Goal: Task Accomplishment & Management: Complete application form

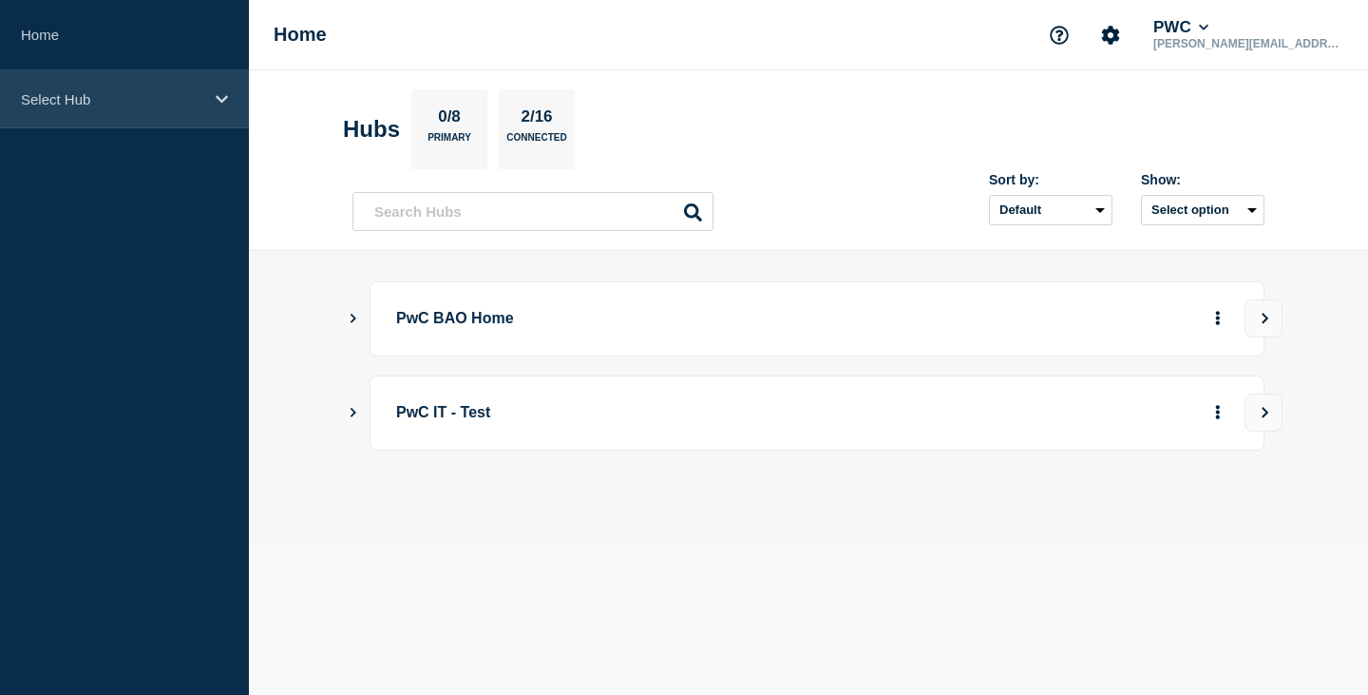
click at [120, 102] on p "Select Hub" at bounding box center [112, 99] width 182 height 16
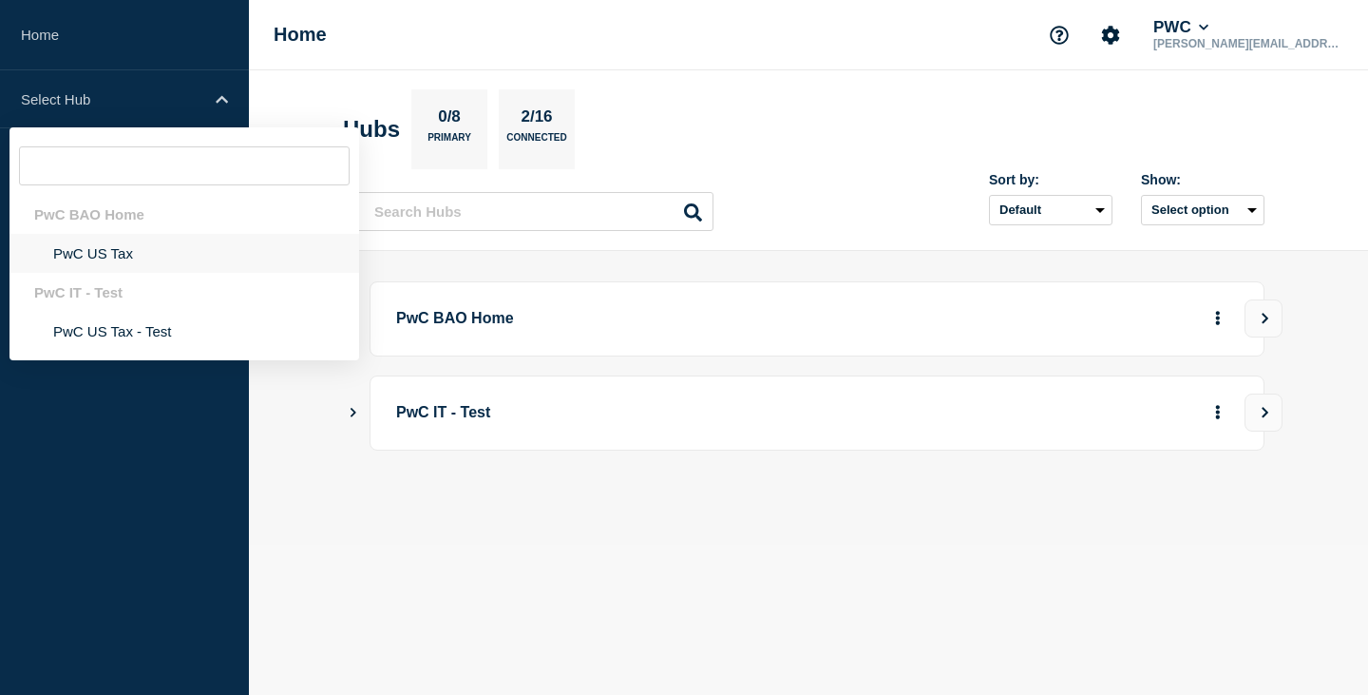
click at [95, 249] on li "PwC US Tax" at bounding box center [185, 253] width 350 height 39
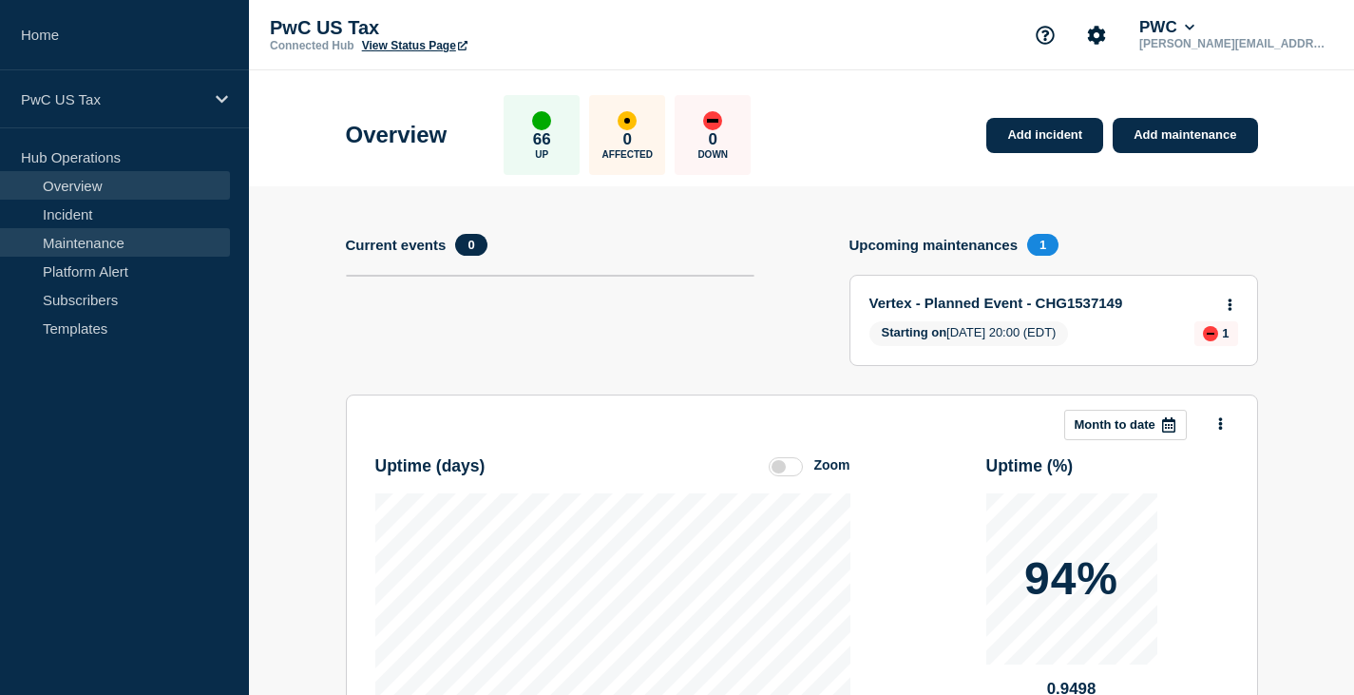
click at [75, 243] on link "Maintenance" at bounding box center [115, 242] width 230 height 29
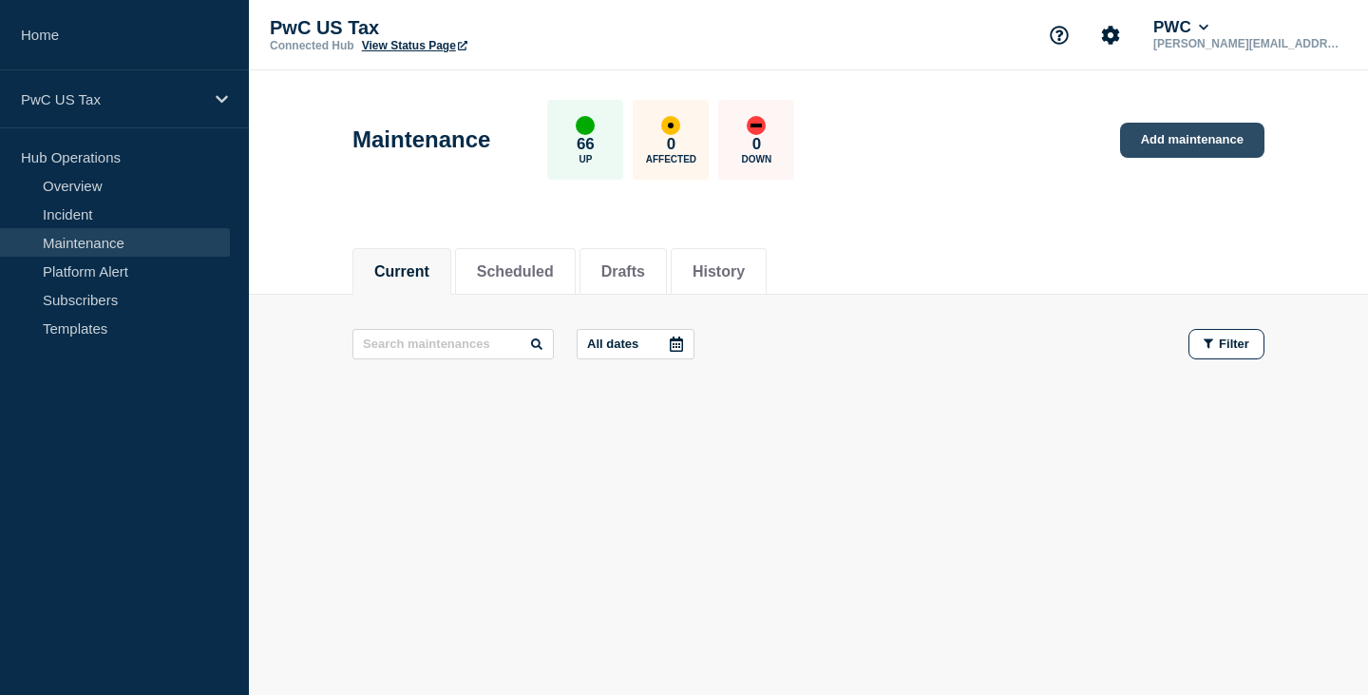
click at [1198, 141] on link "Add maintenance" at bounding box center [1192, 140] width 144 height 35
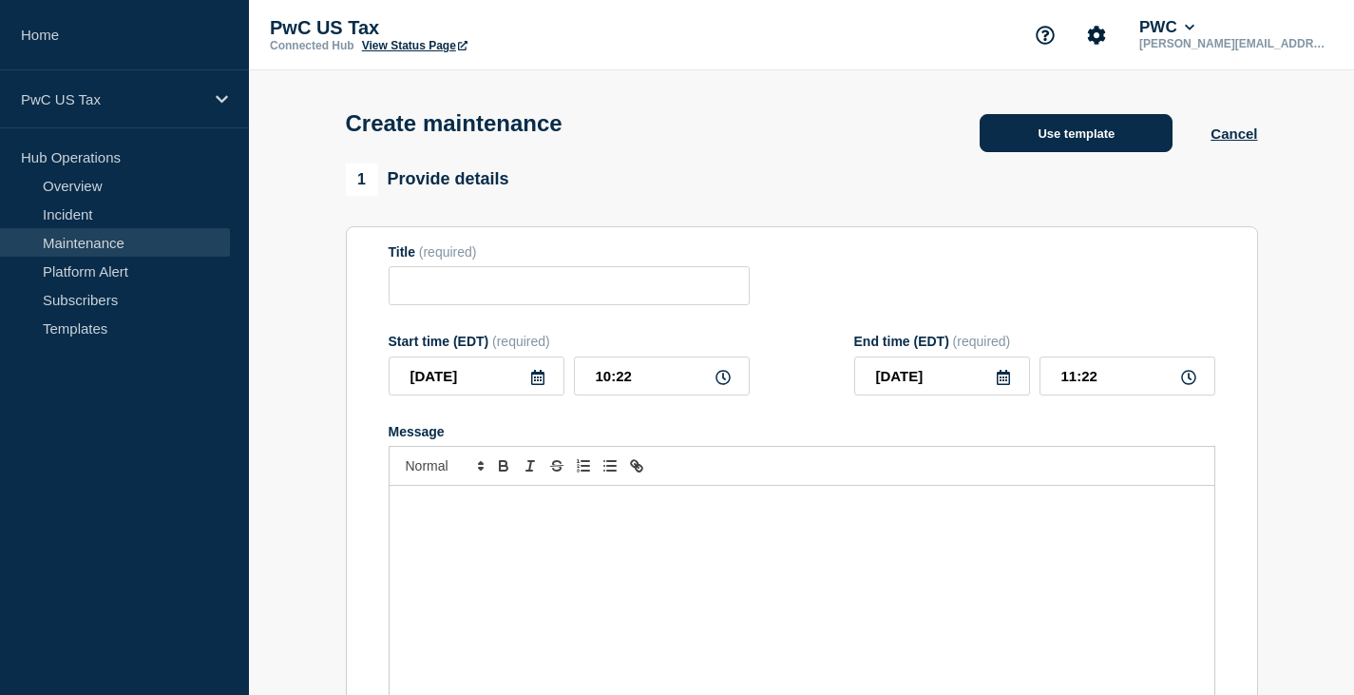
click at [1080, 135] on button "Use template" at bounding box center [1076, 133] width 193 height 38
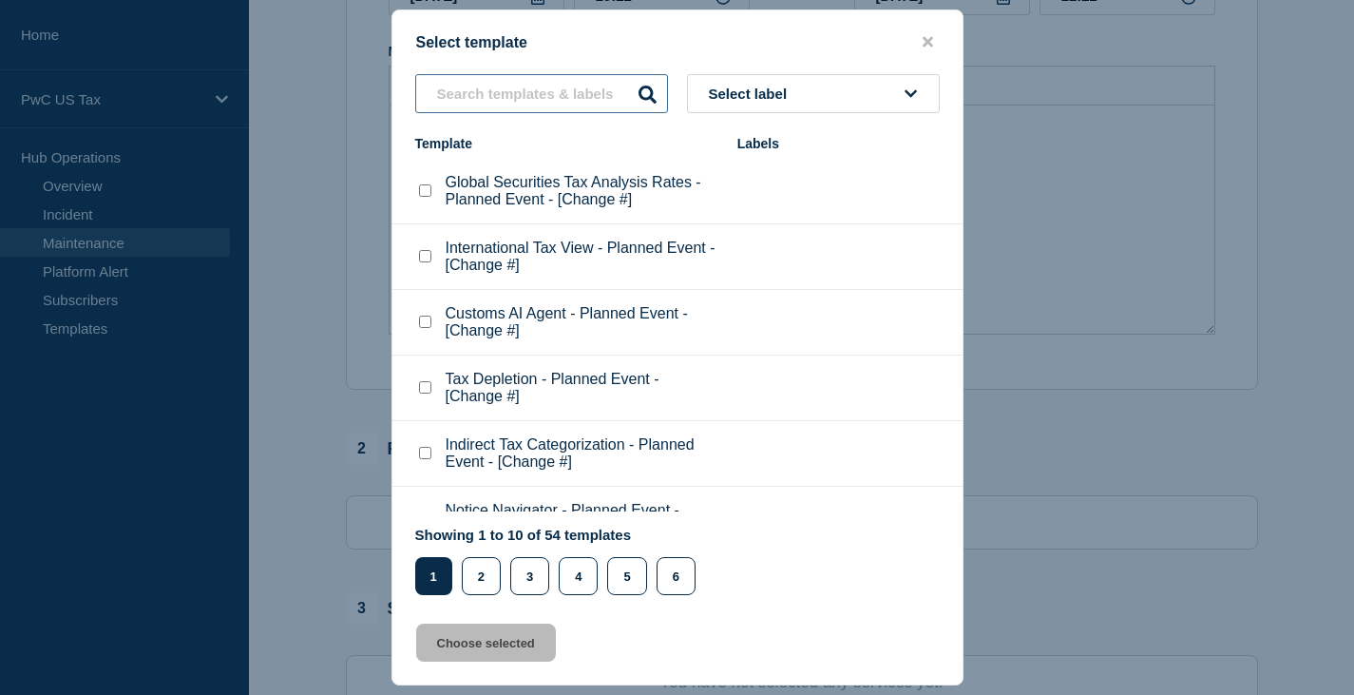
click at [480, 100] on input "text" at bounding box center [541, 93] width 253 height 39
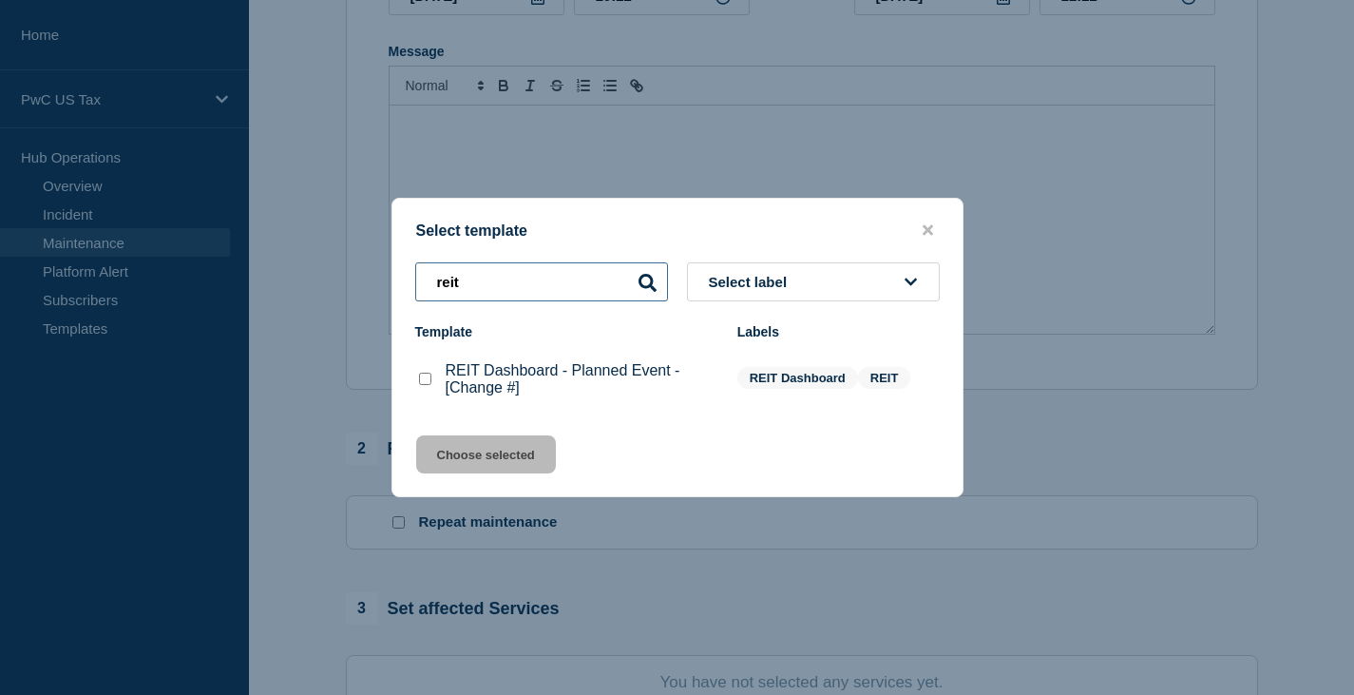
type input "reit"
click at [426, 377] on checkbox"] "REIT Dashboard - Planned Event - [Change #] checkbox" at bounding box center [425, 378] width 12 height 12
checkbox checkbox"] "true"
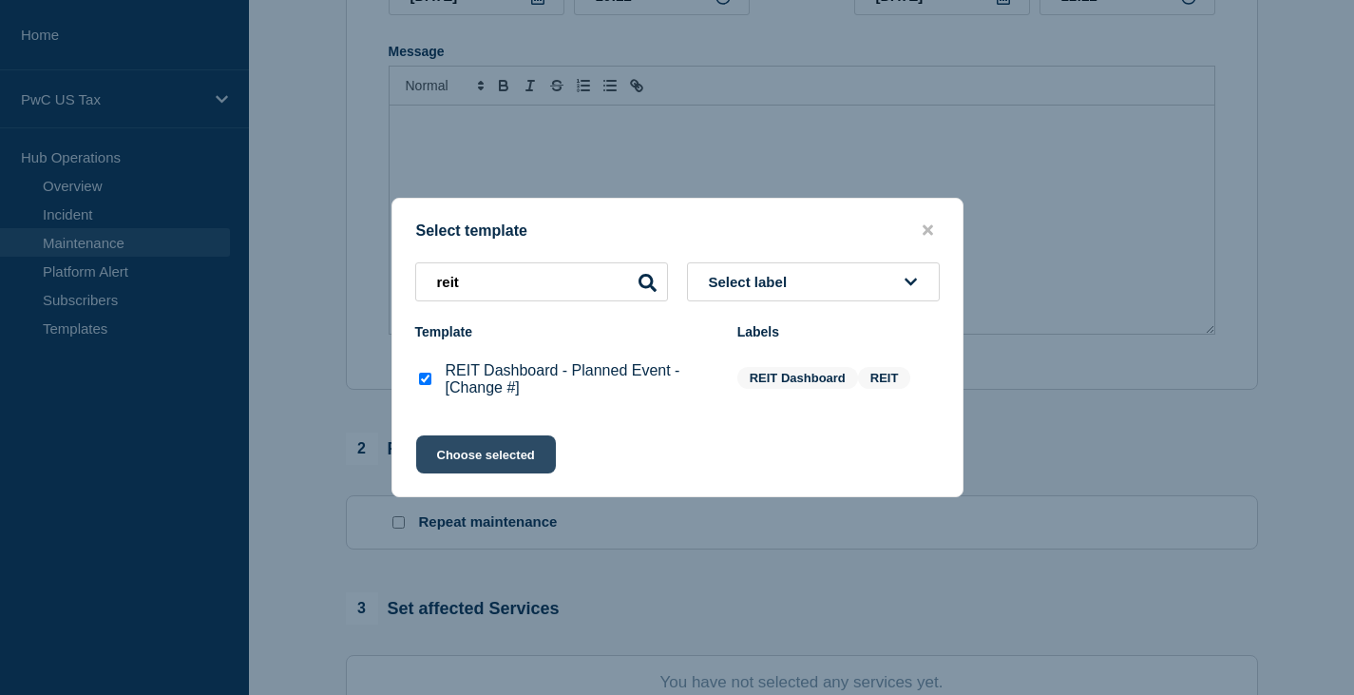
click at [488, 459] on button "Choose selected" at bounding box center [486, 454] width 140 height 38
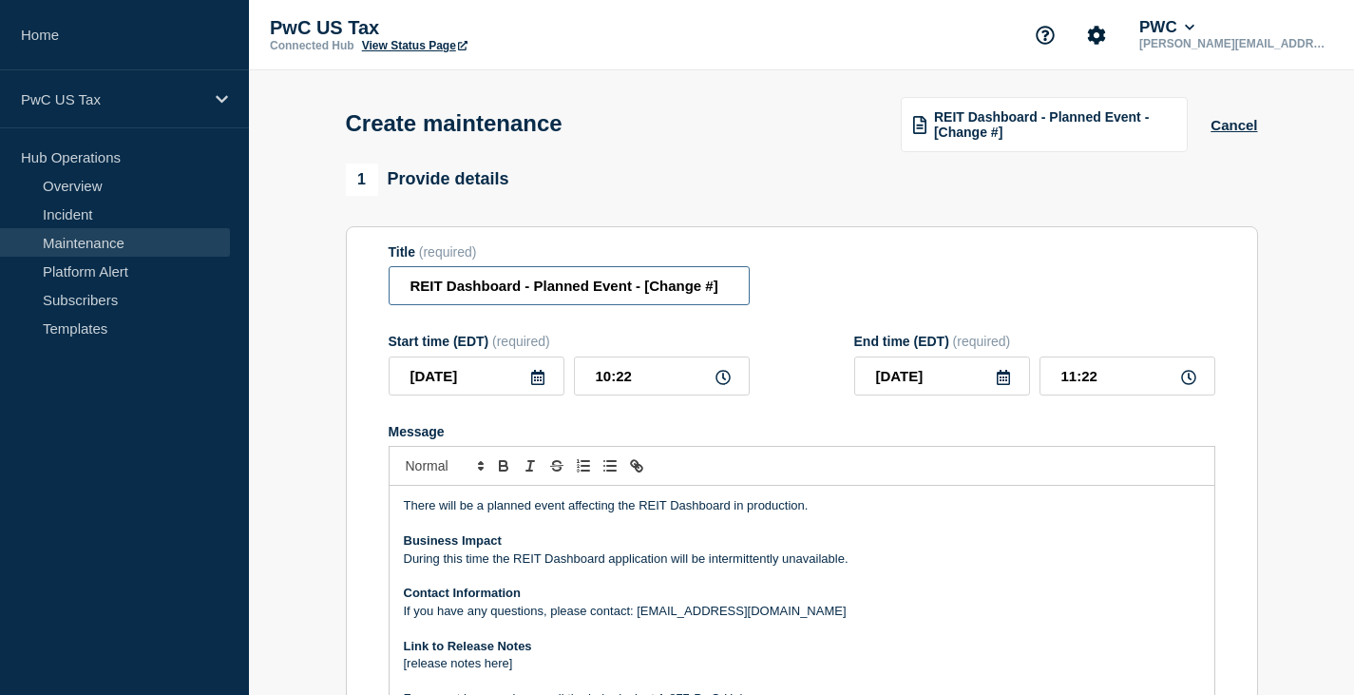
click at [667, 291] on input "REIT Dashboard - Planned Event - [Change #]" at bounding box center [569, 285] width 361 height 39
paste input "CHG1540364"
type input "REIT Dashboard - Planned Event - [CHG1540364]"
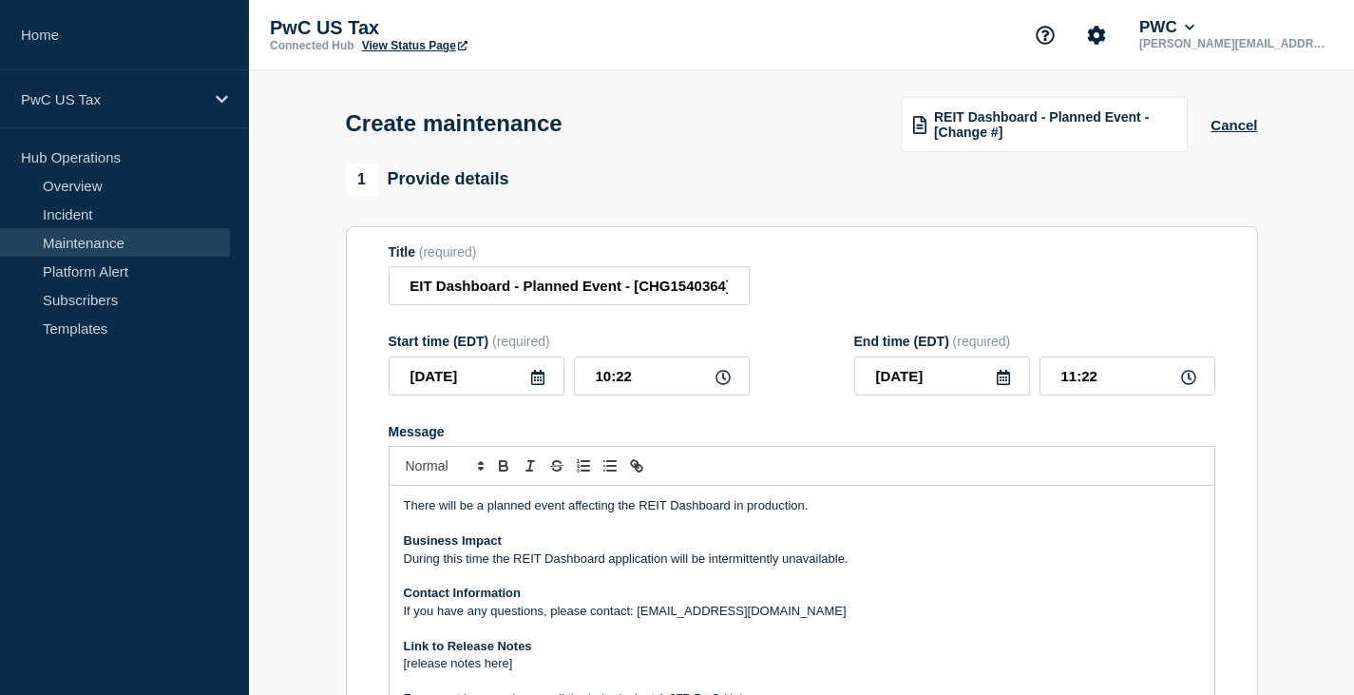
click at [721, 380] on icon at bounding box center [722, 377] width 15 height 15
click at [610, 381] on input "10:22" at bounding box center [662, 375] width 176 height 39
type input "19:22"
type input "20:22"
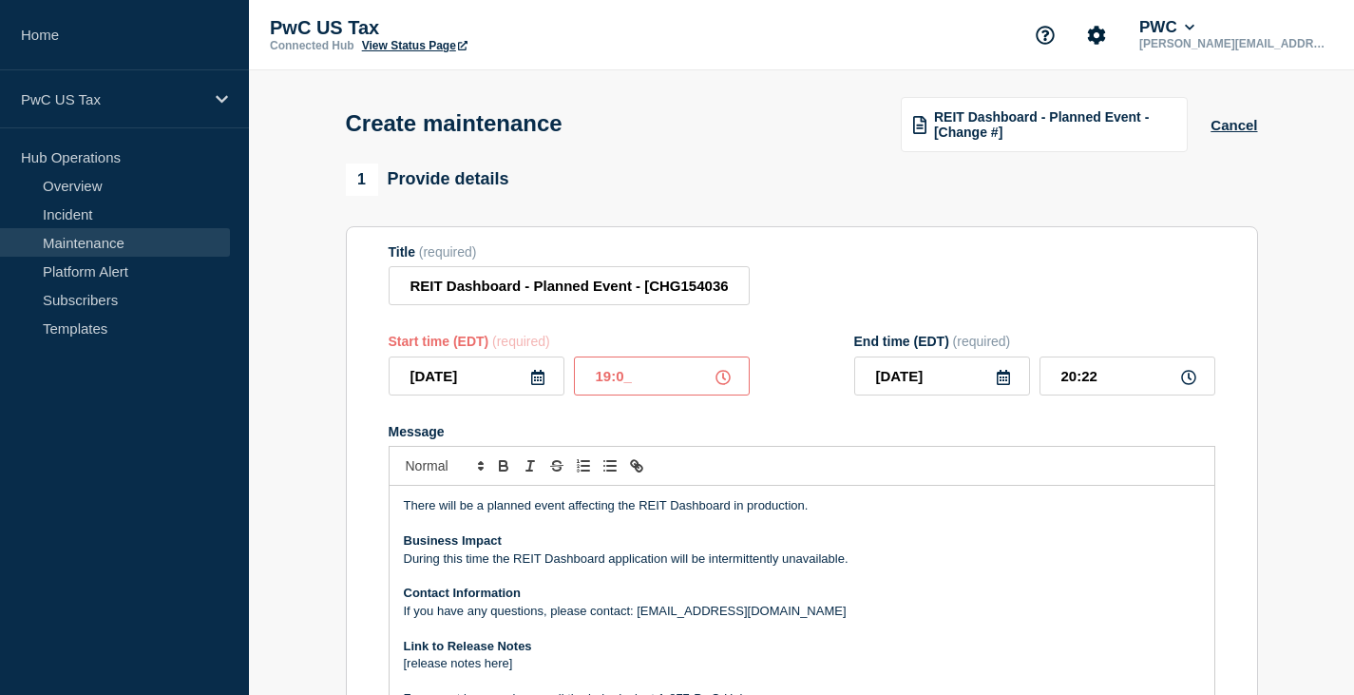
type input "19:00"
click at [776, 161] on div "Create maintenance REIT Dashboard - Planned Event - [Change #] Cancel" at bounding box center [801, 116] width 955 height 93
click at [1073, 383] on input "20:00" at bounding box center [1127, 375] width 176 height 39
type input "23:50"
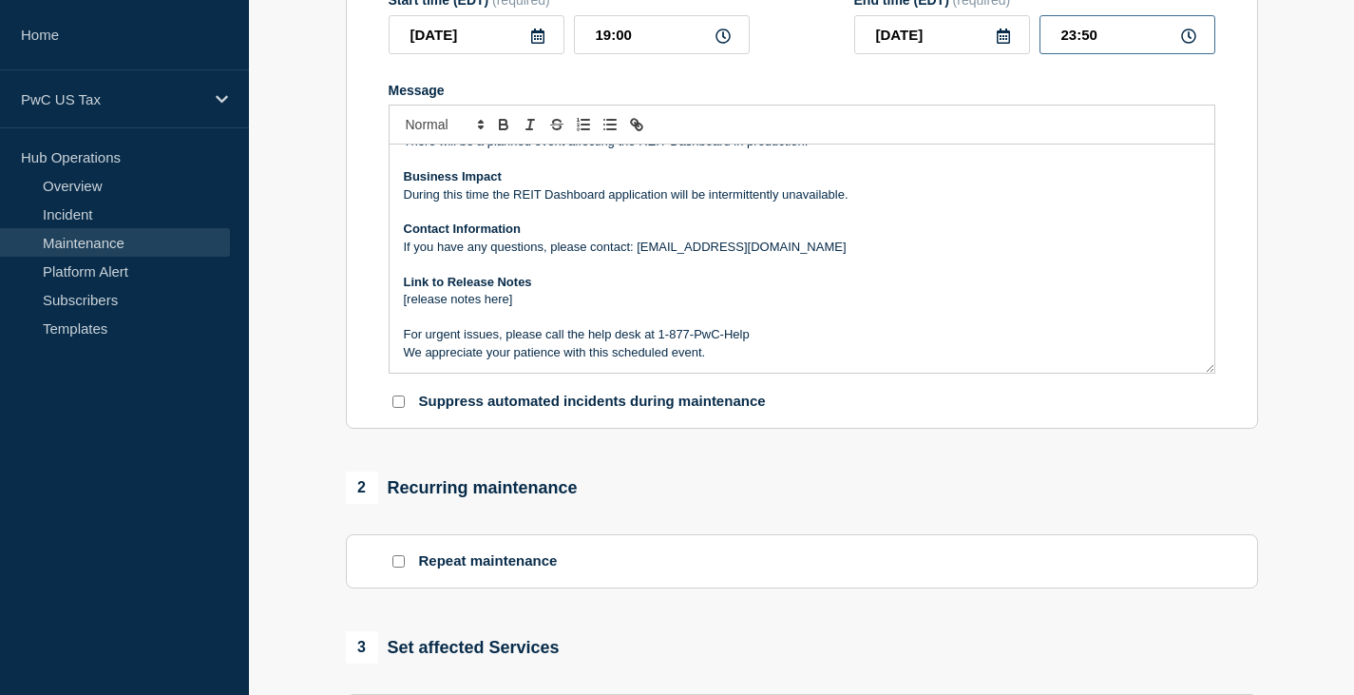
scroll to position [380, 0]
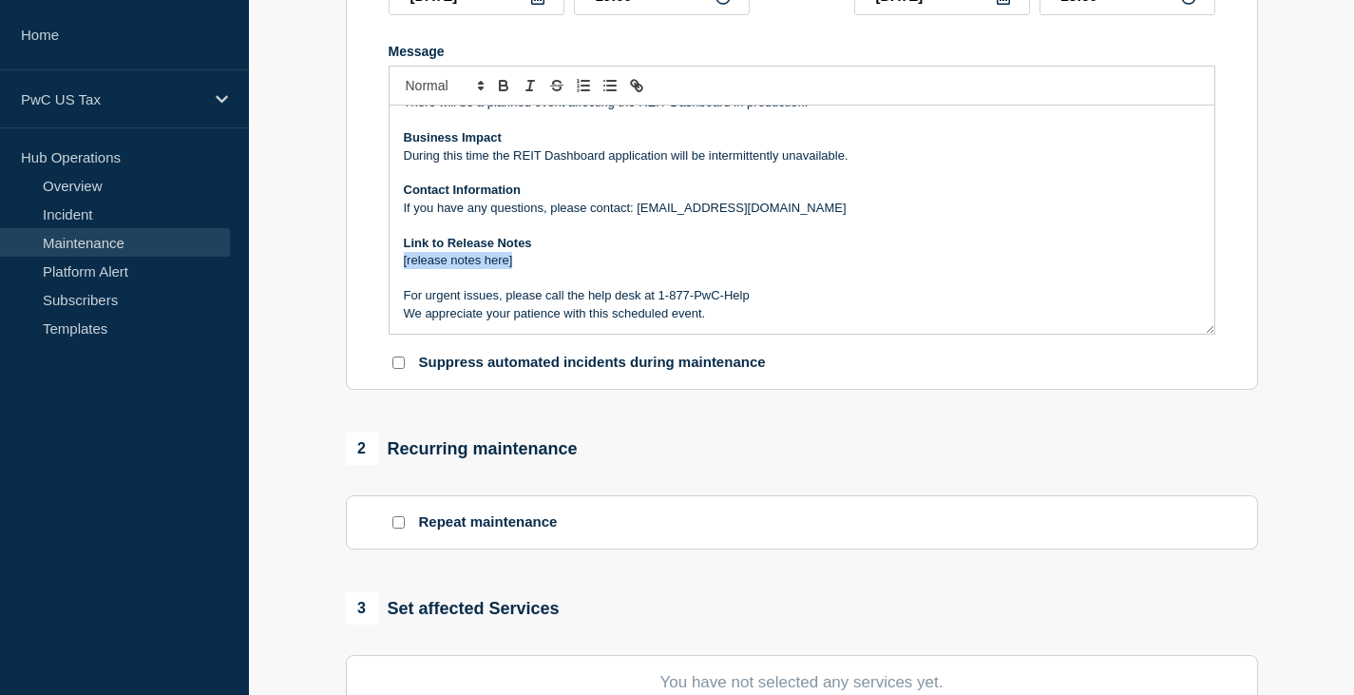
drag, startPoint x: 401, startPoint y: 265, endPoint x: 522, endPoint y: 273, distance: 120.9
click at [521, 273] on div "There will be a planned event affecting the REIT Dashboard in production. Busin…" at bounding box center [802, 219] width 825 height 228
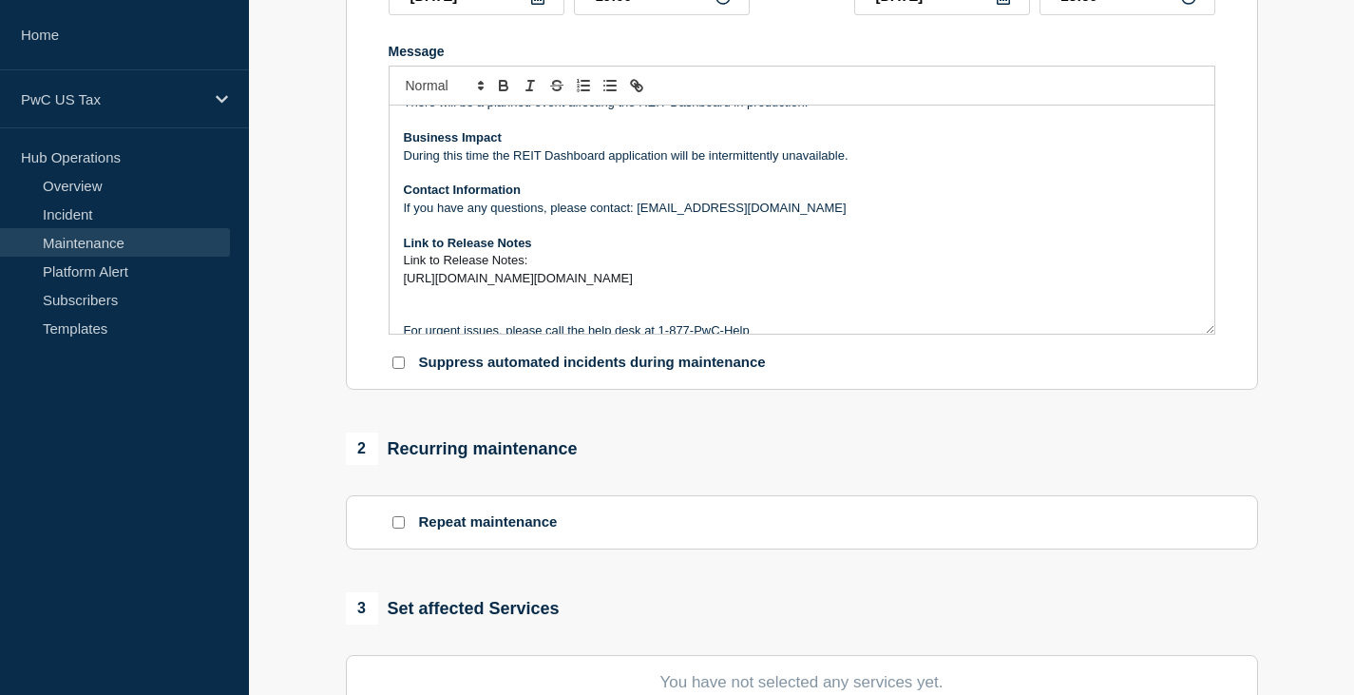
click at [550, 267] on p "Link to Release Notes:" at bounding box center [802, 260] width 796 height 17
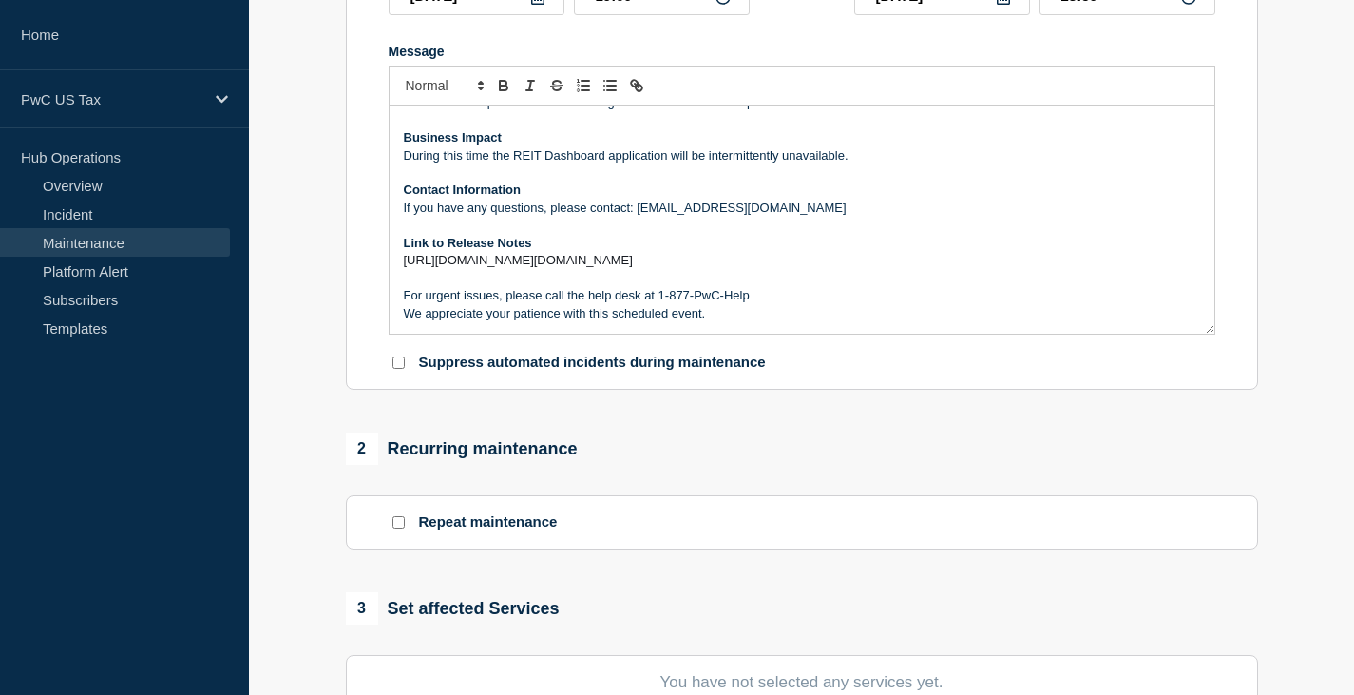
scroll to position [570, 0]
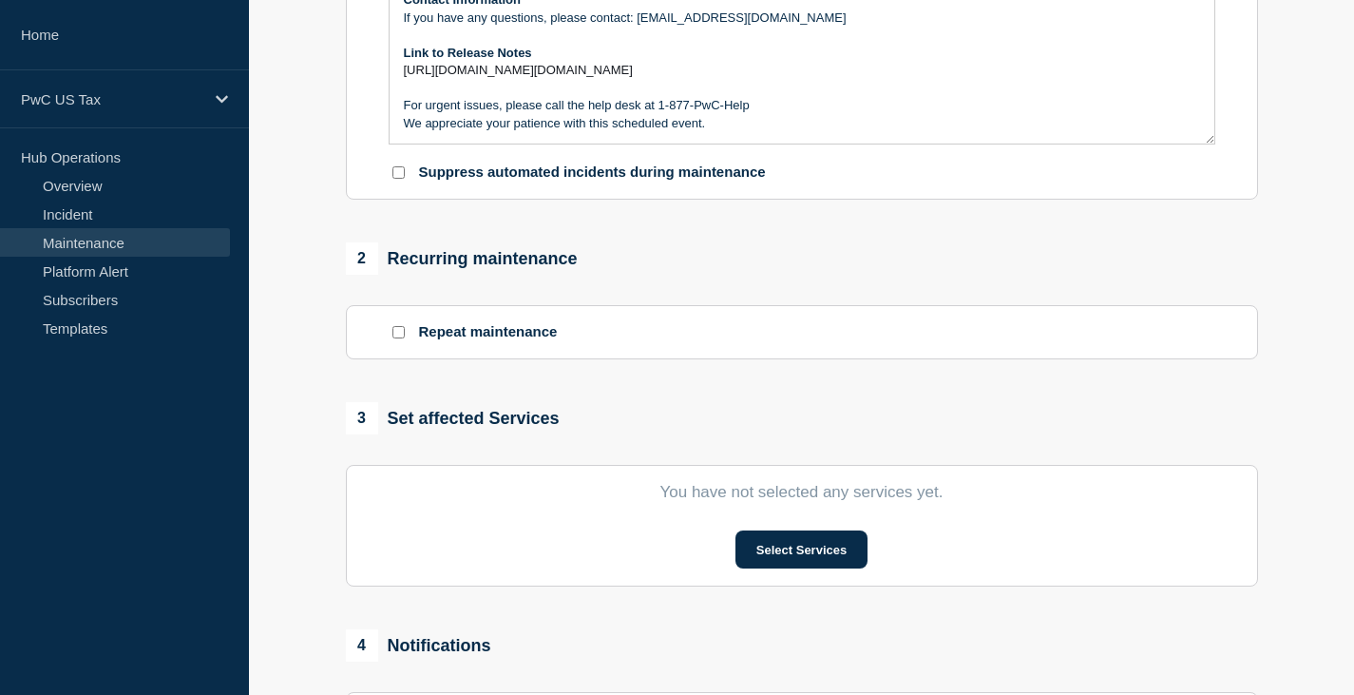
click at [399, 179] on input "Suppress automated incidents during maintenance" at bounding box center [398, 172] width 12 height 12
checkbox input "true"
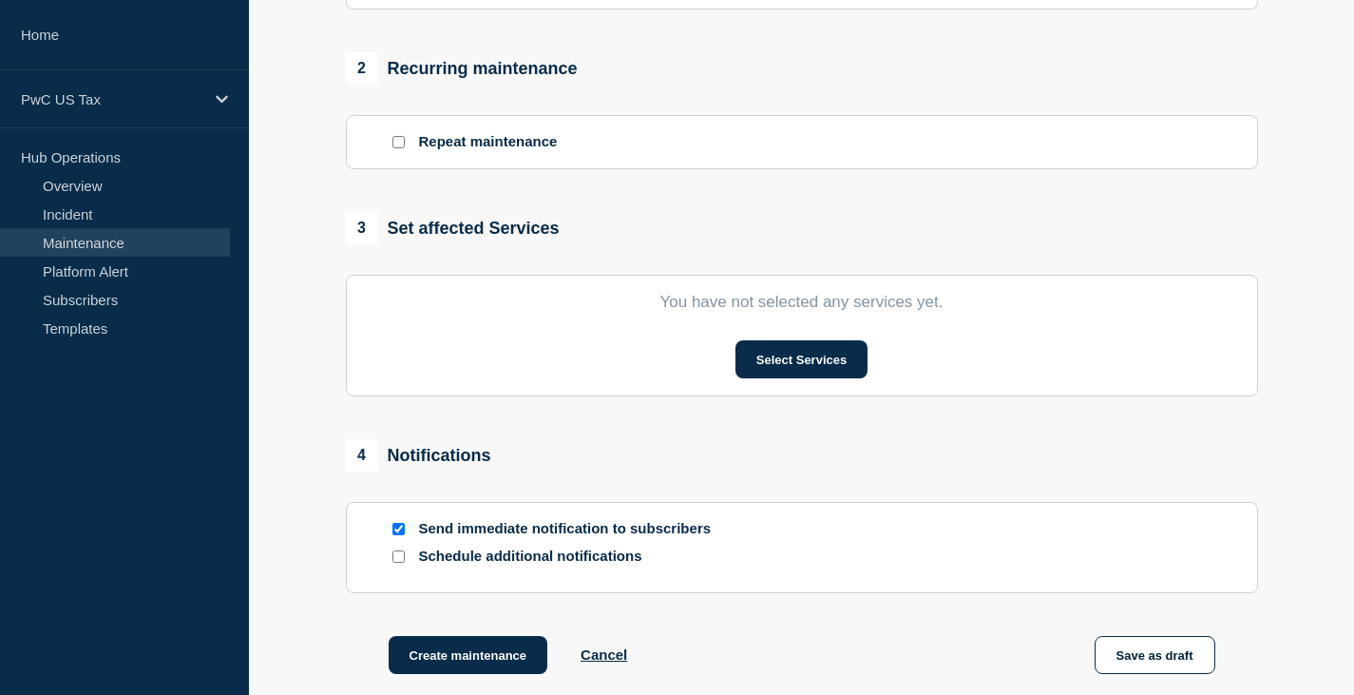
scroll to position [950, 0]
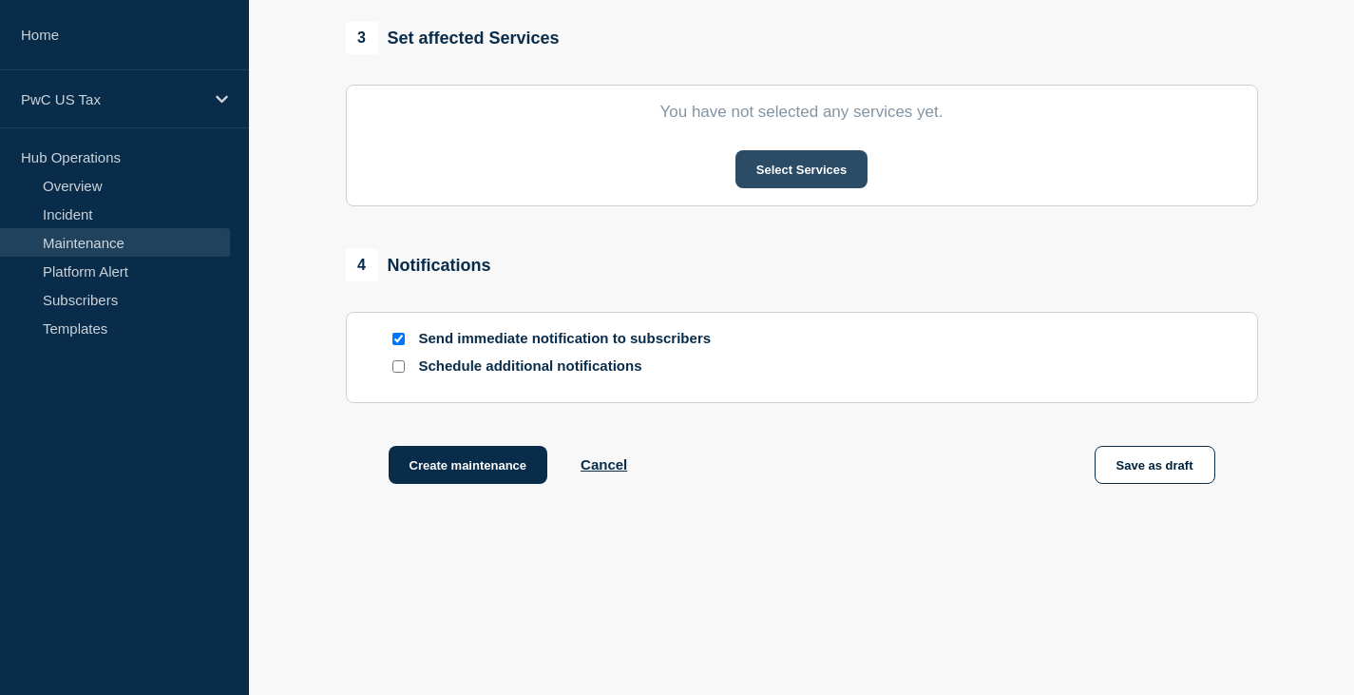
click at [811, 175] on button "Select Services" at bounding box center [801, 169] width 132 height 38
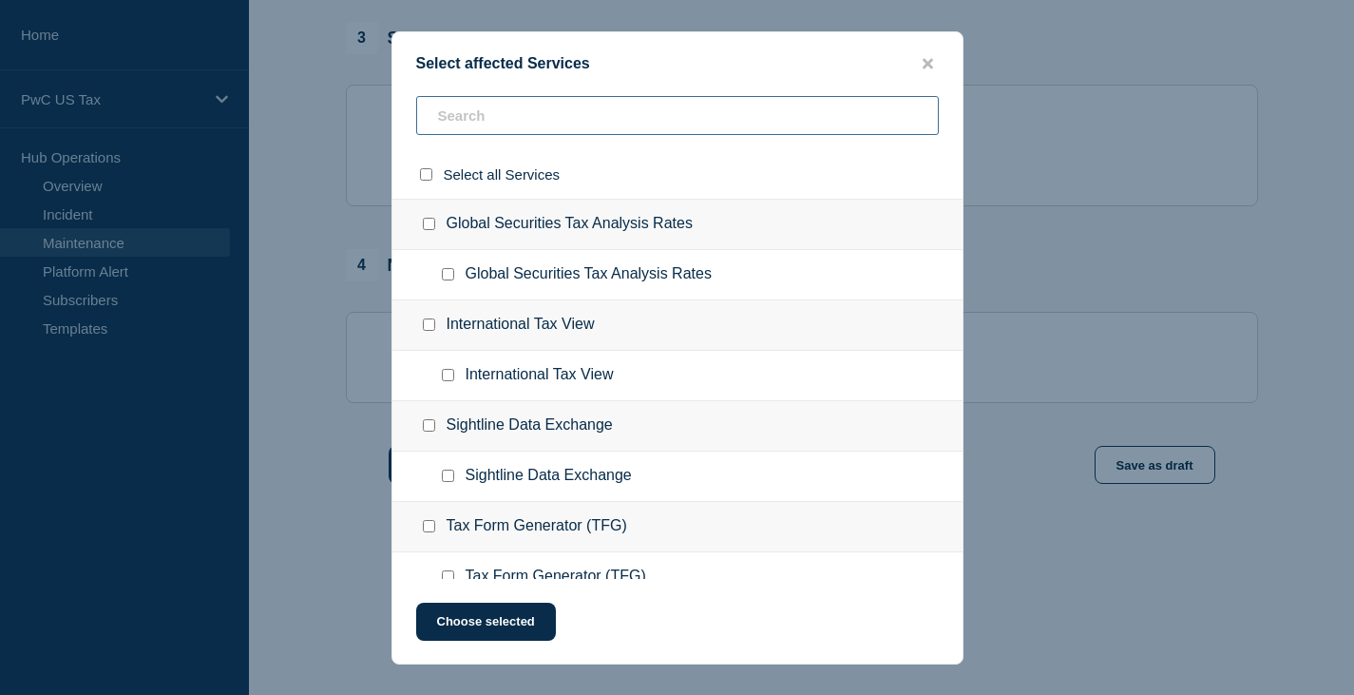
click at [475, 123] on input "text" at bounding box center [677, 115] width 523 height 39
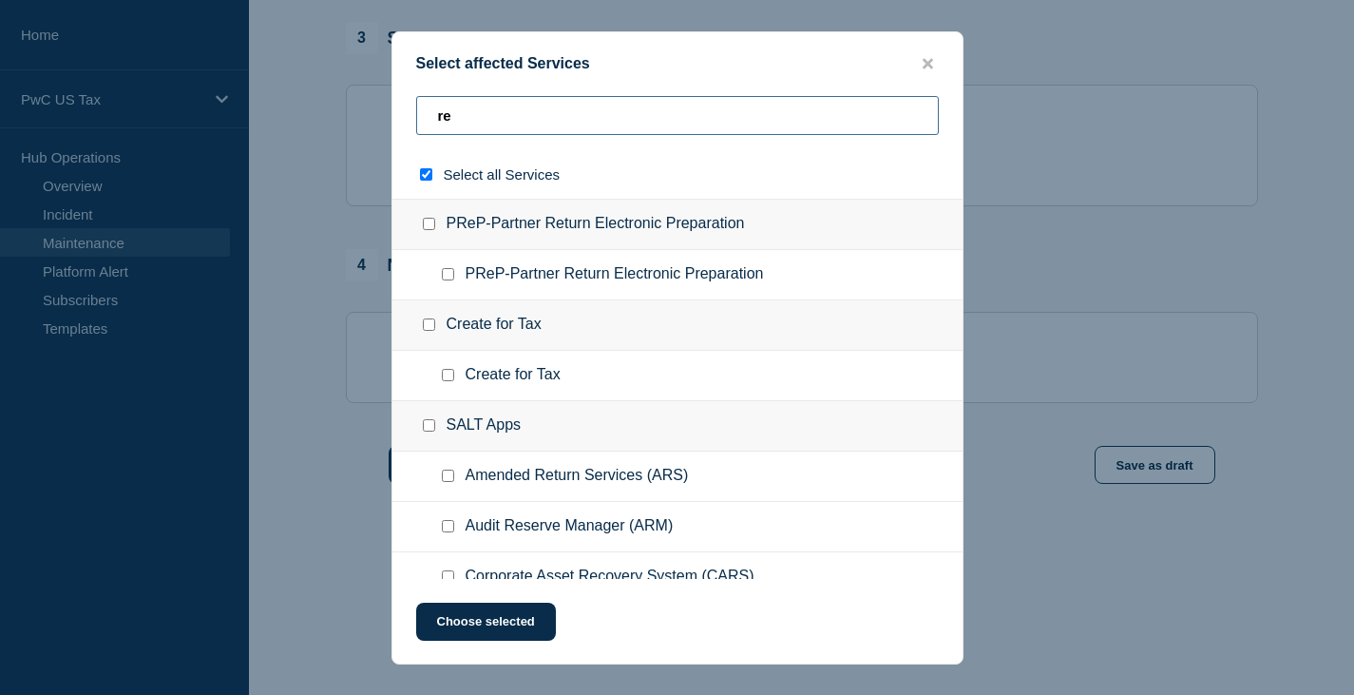
type input "rei"
checkbox input "true"
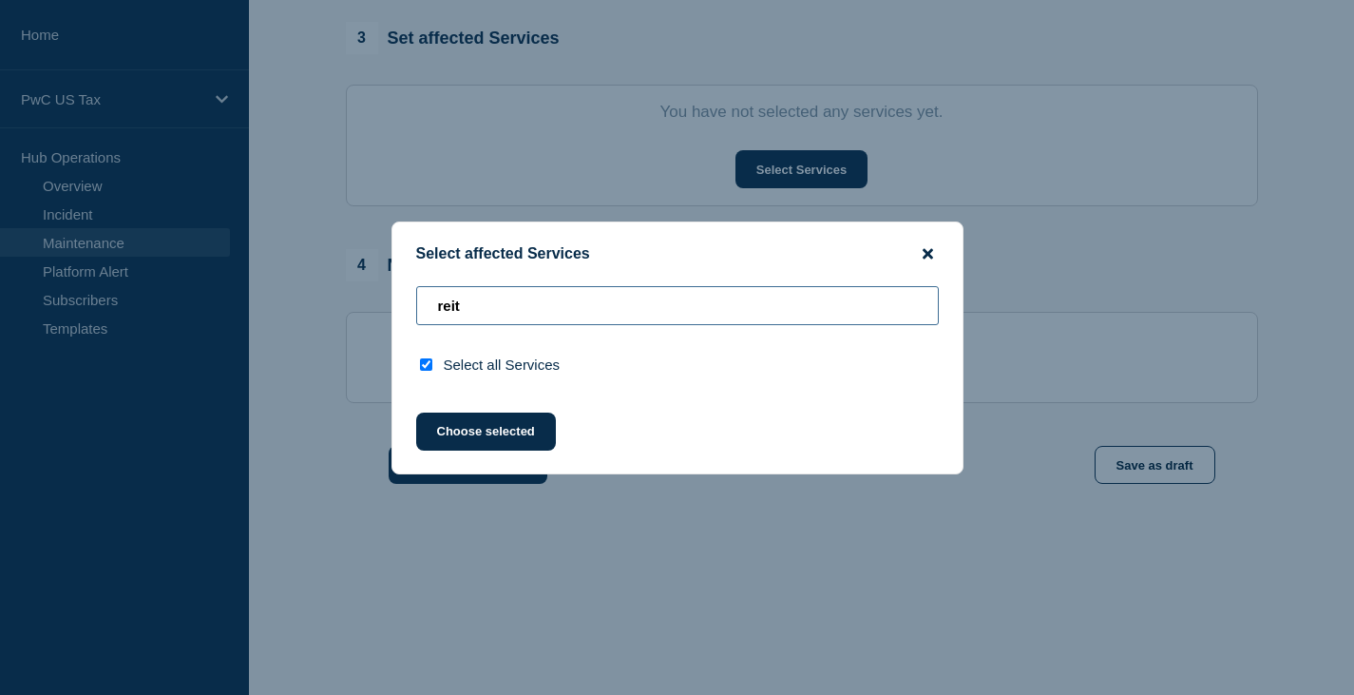
type input "reit"
click at [926, 255] on icon "close button" at bounding box center [928, 253] width 10 height 10
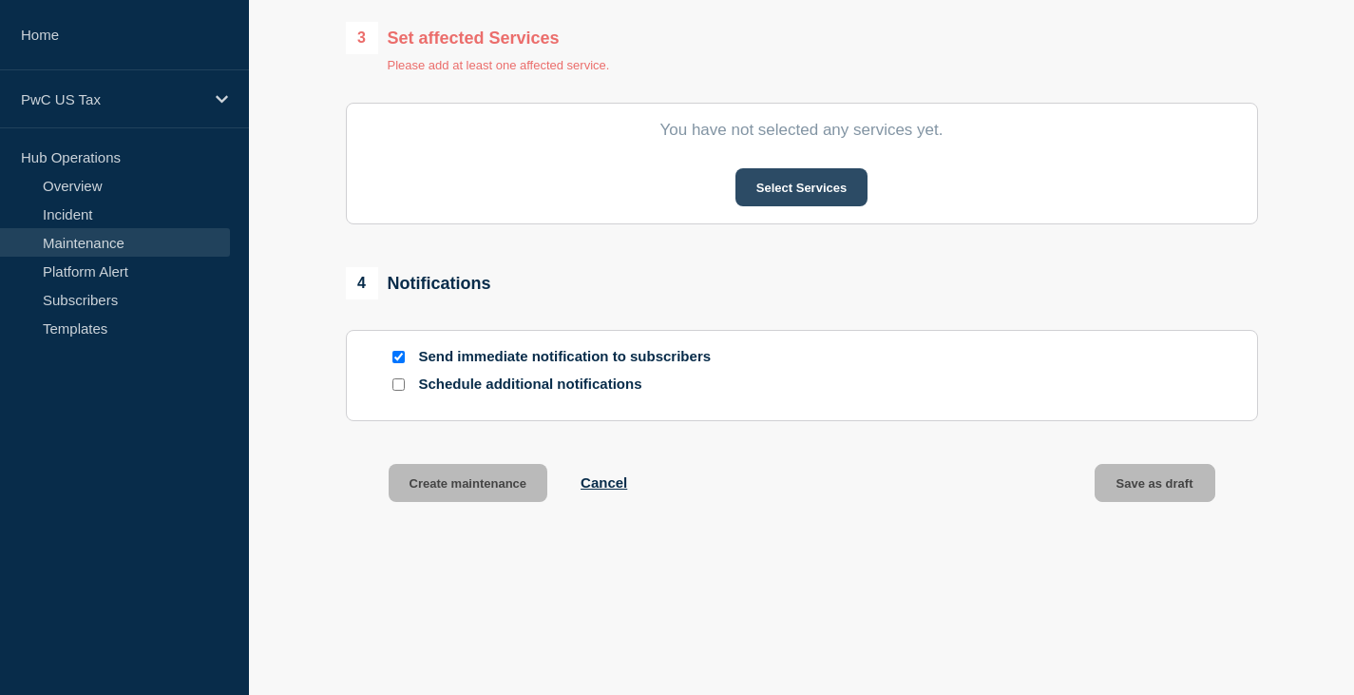
click at [795, 189] on button "Select Services" at bounding box center [801, 187] width 132 height 38
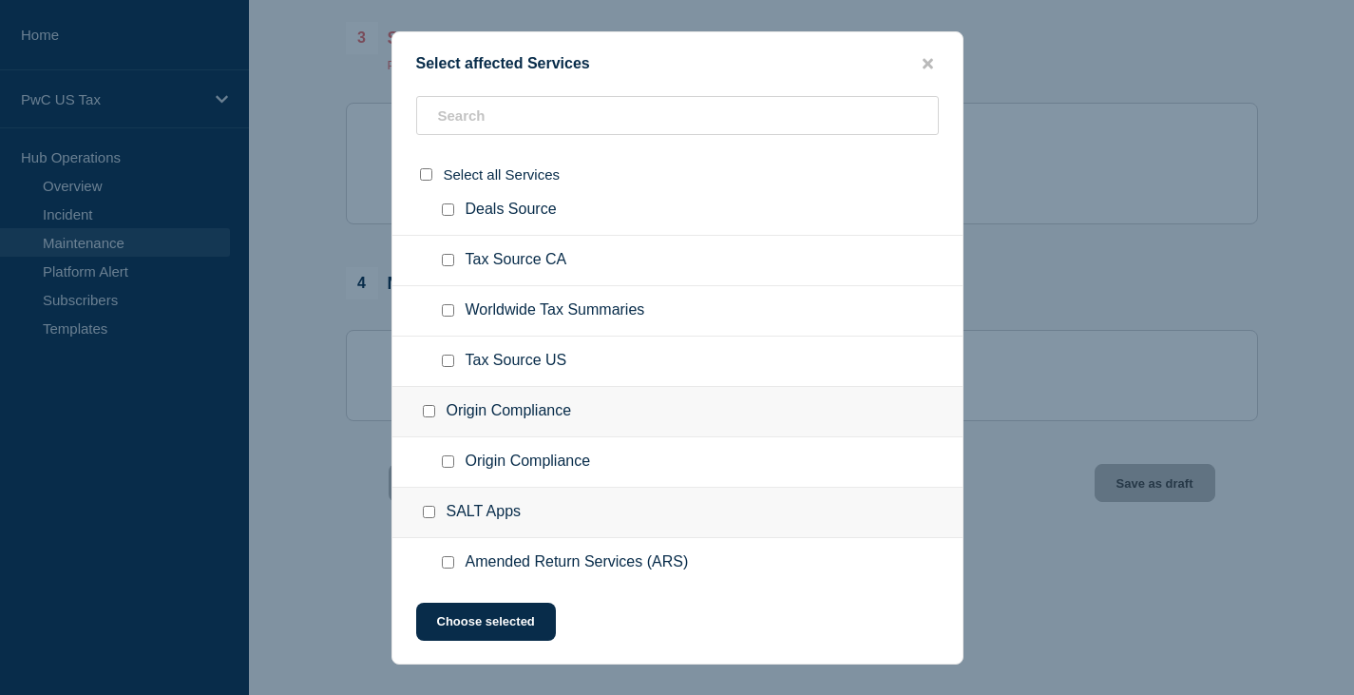
scroll to position [2090, 0]
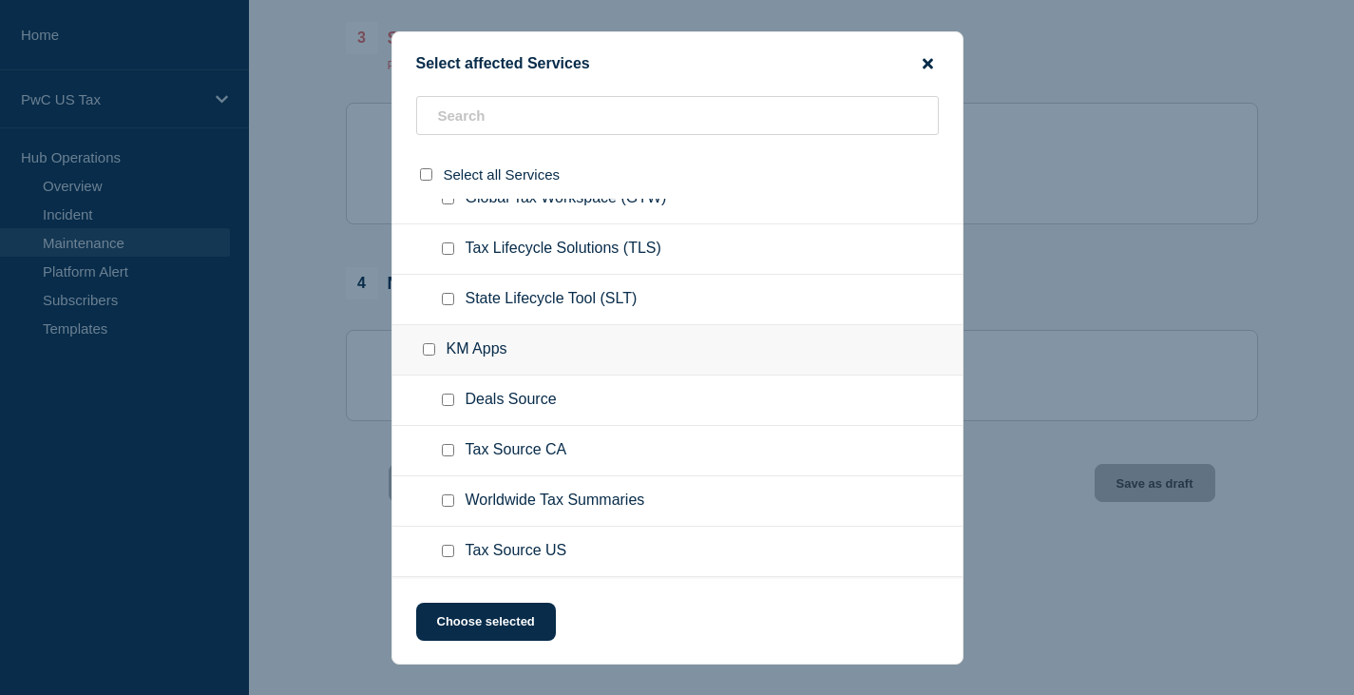
click at [931, 61] on icon "close button" at bounding box center [928, 63] width 10 height 10
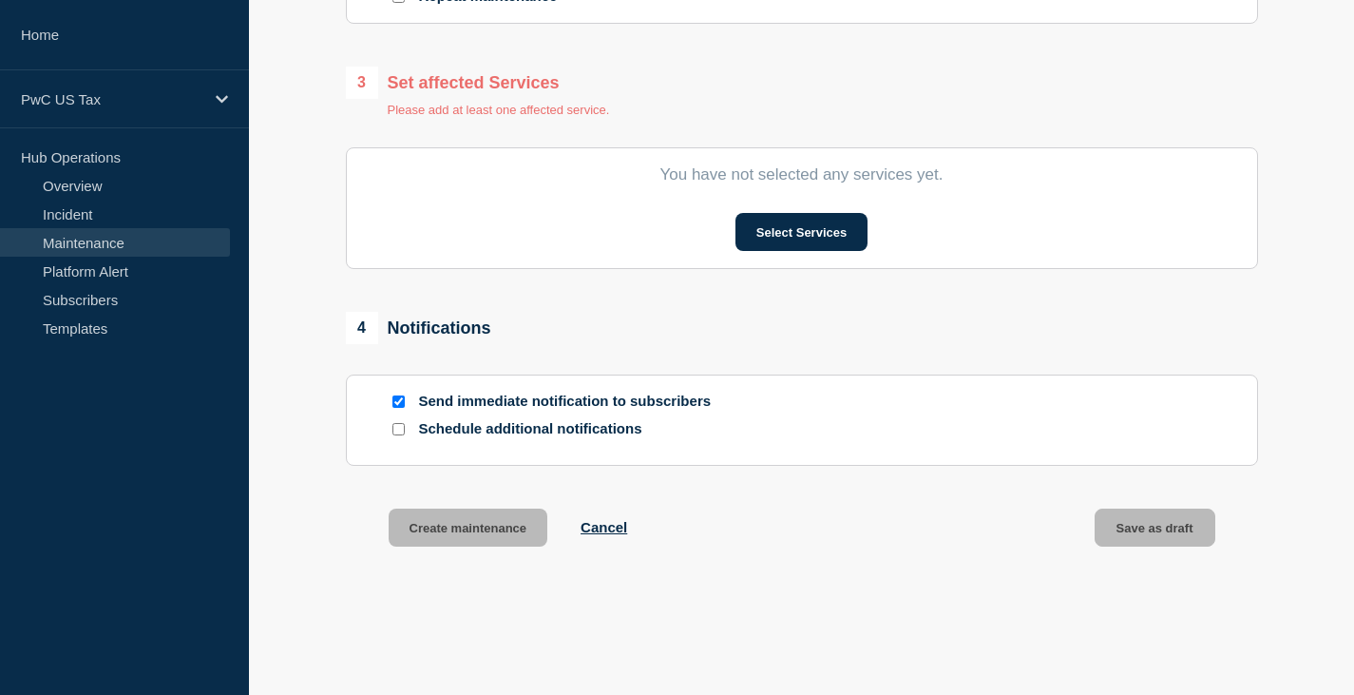
scroll to position [950, 0]
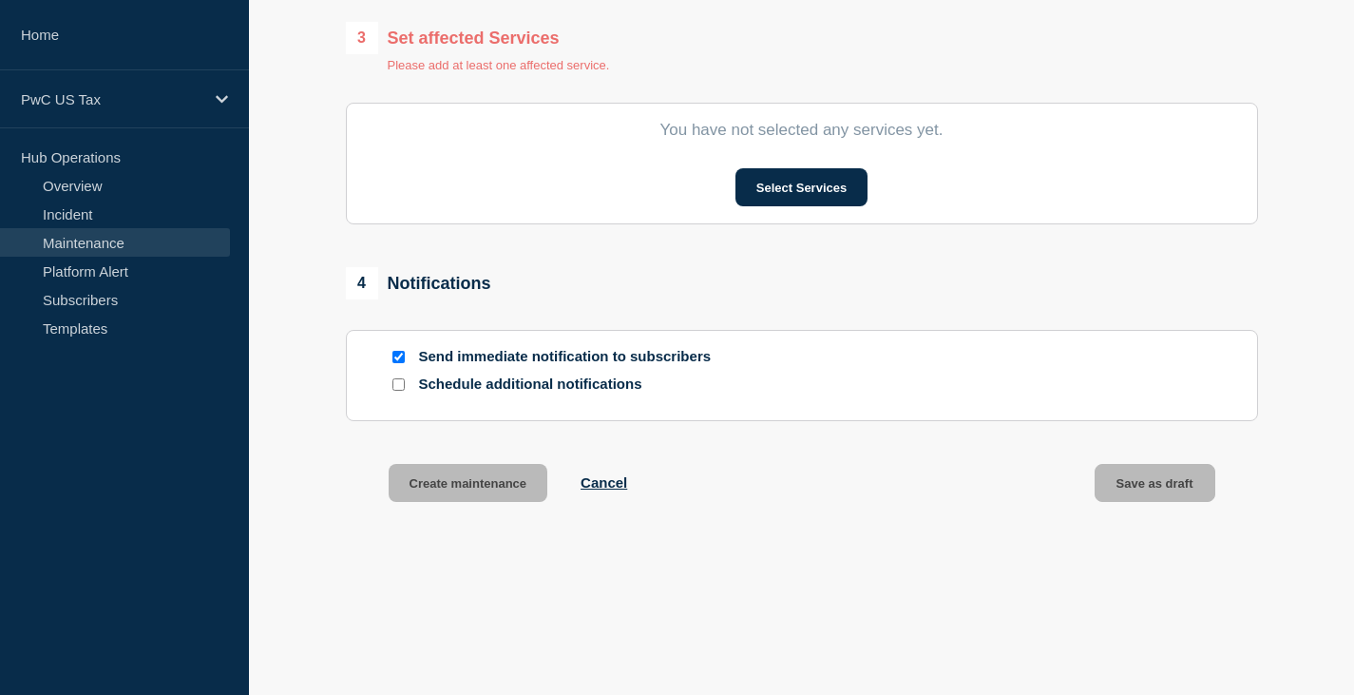
click at [396, 358] on input "Send immediate notification to subscribers" at bounding box center [398, 357] width 12 height 12
checkbox input "false"
click at [797, 193] on button "Select Services" at bounding box center [801, 187] width 132 height 38
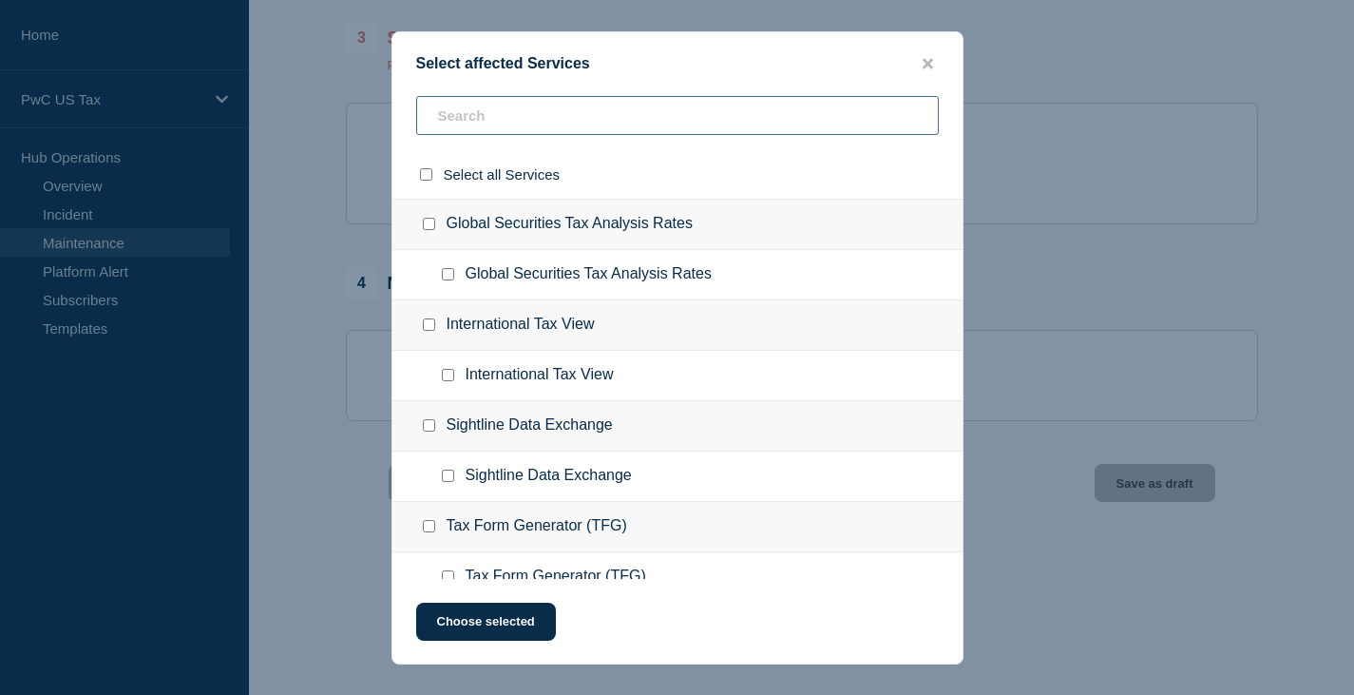
click at [479, 116] on input "text" at bounding box center [677, 115] width 523 height 39
type input "rei"
checkbox input "true"
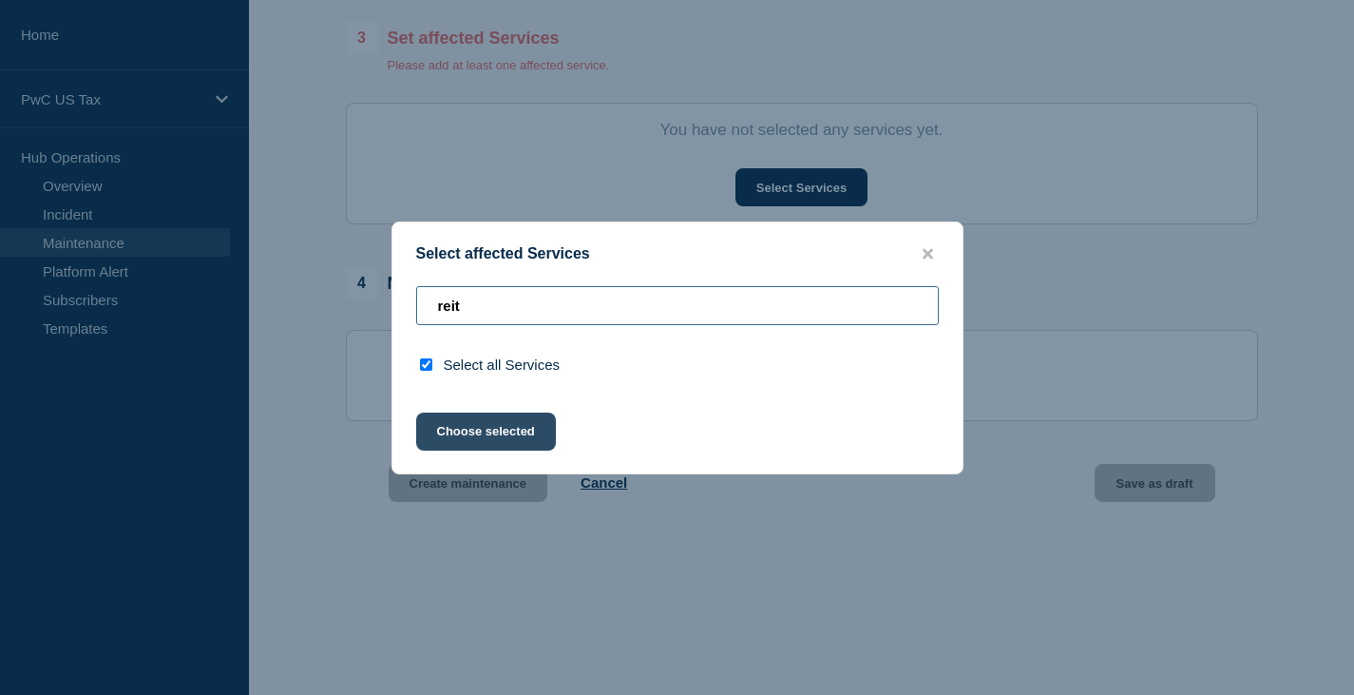
type input "reit"
click at [485, 433] on button "Choose selected" at bounding box center [486, 431] width 140 height 38
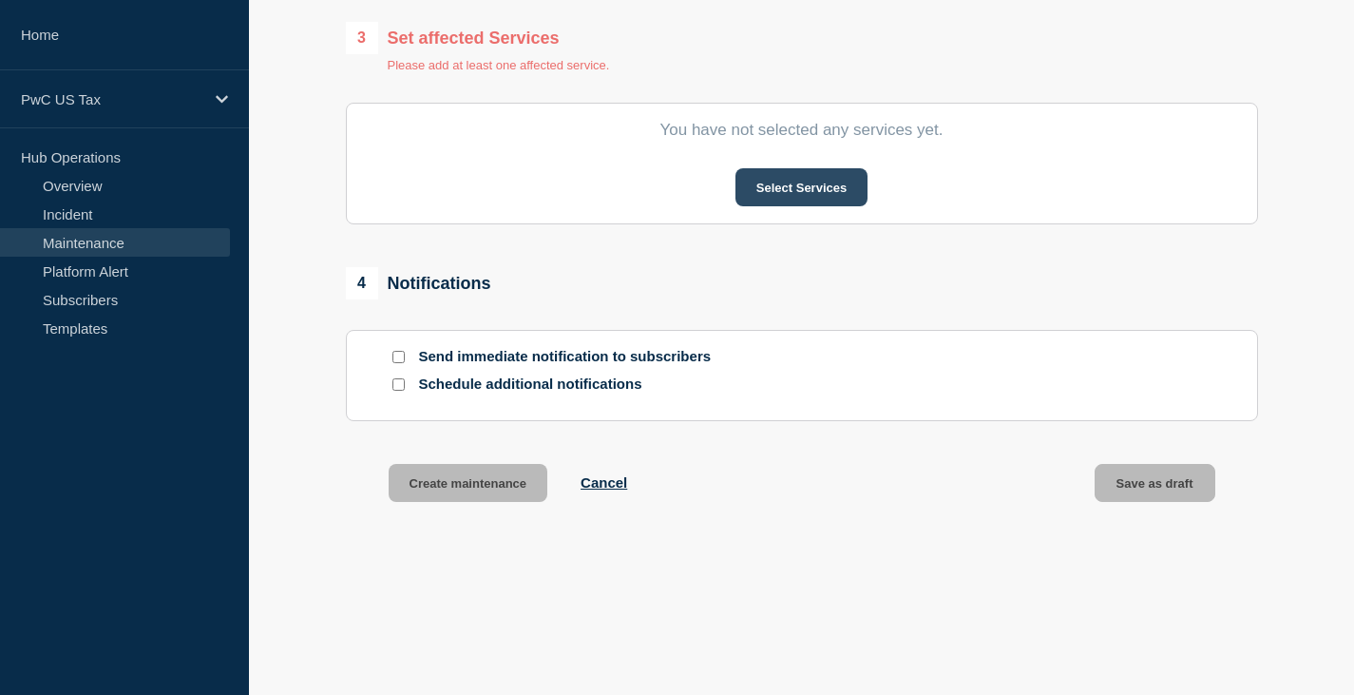
click at [801, 187] on button "Select Services" at bounding box center [801, 187] width 132 height 38
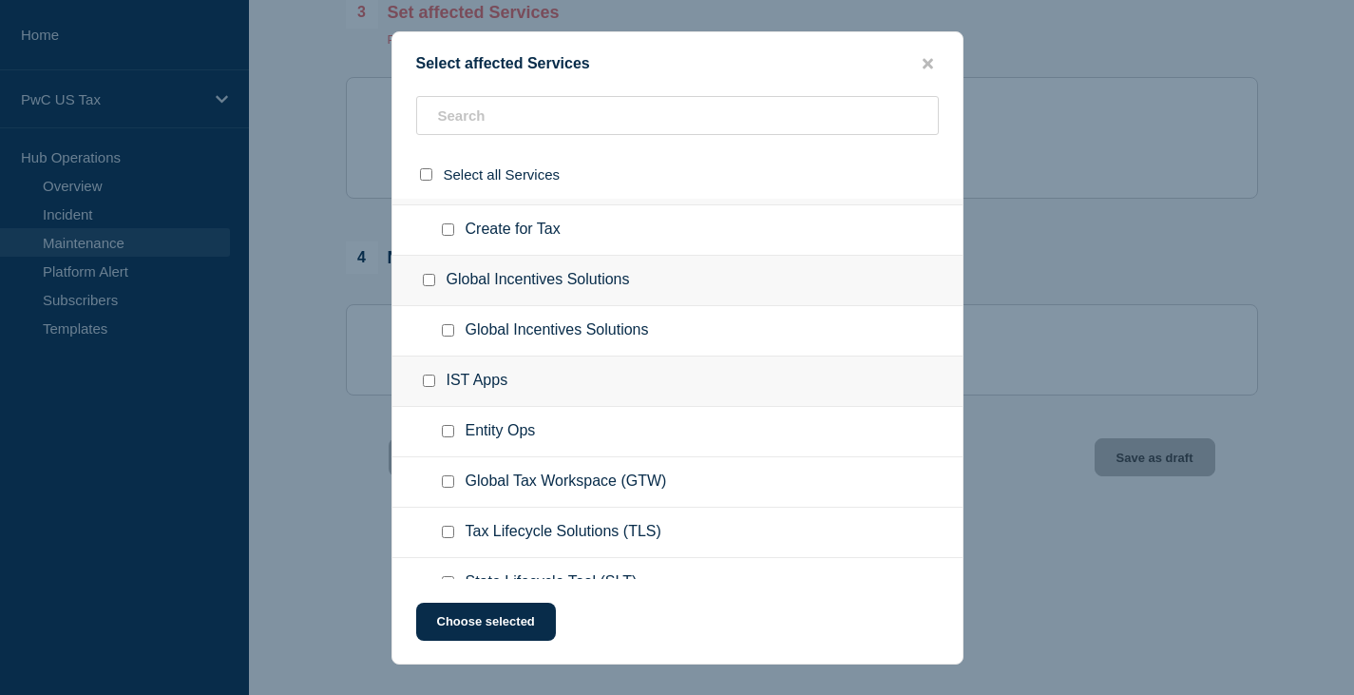
scroll to position [1403, 0]
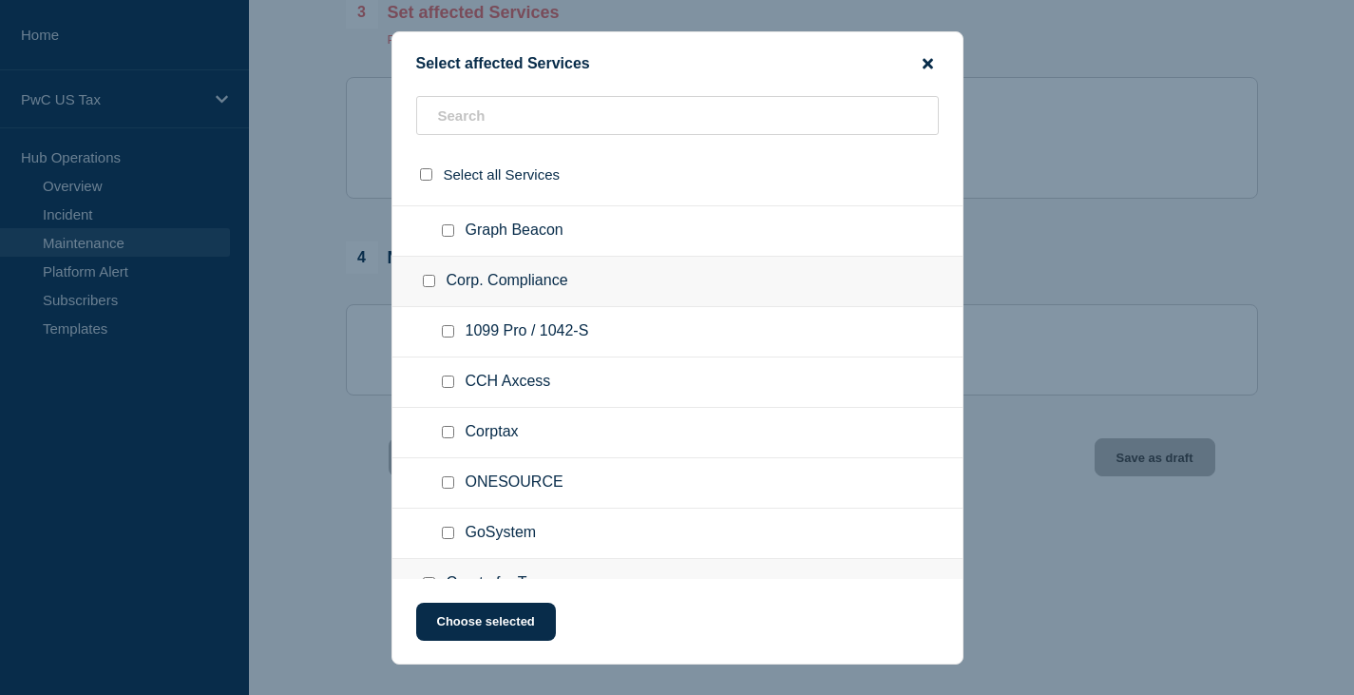
click at [929, 64] on icon "close button" at bounding box center [928, 63] width 10 height 10
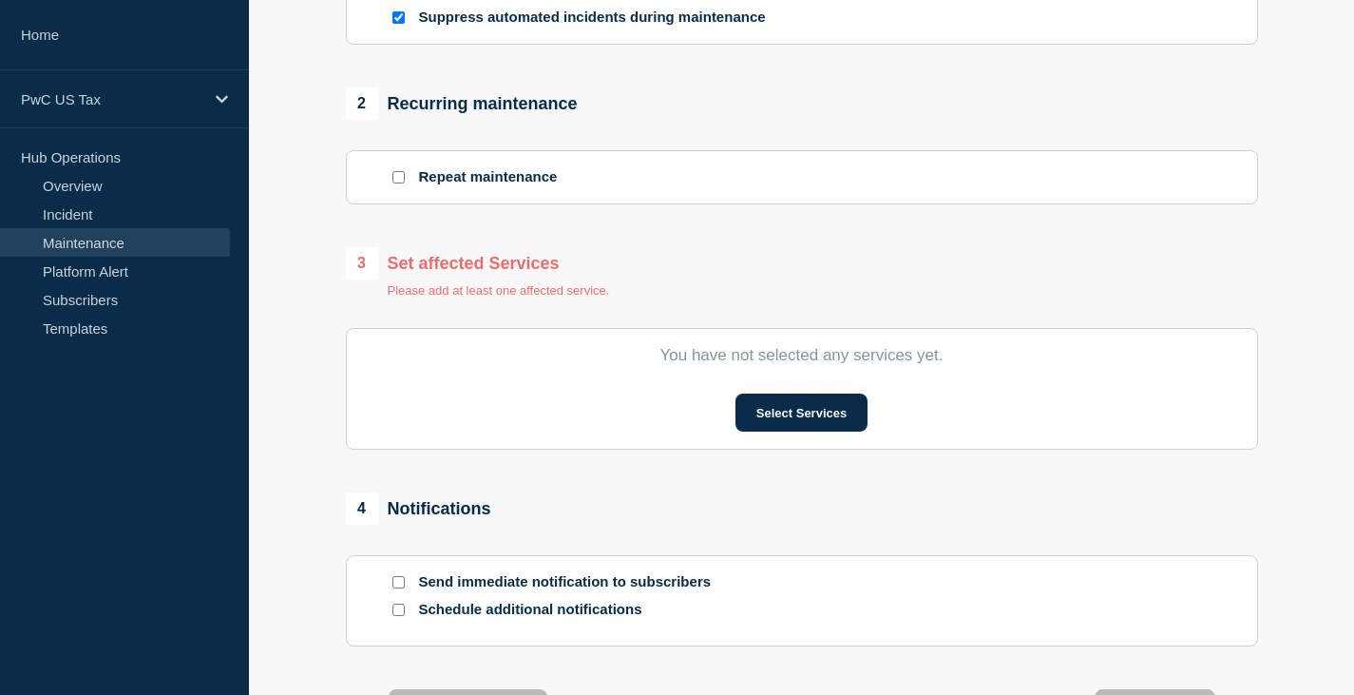
scroll to position [981, 0]
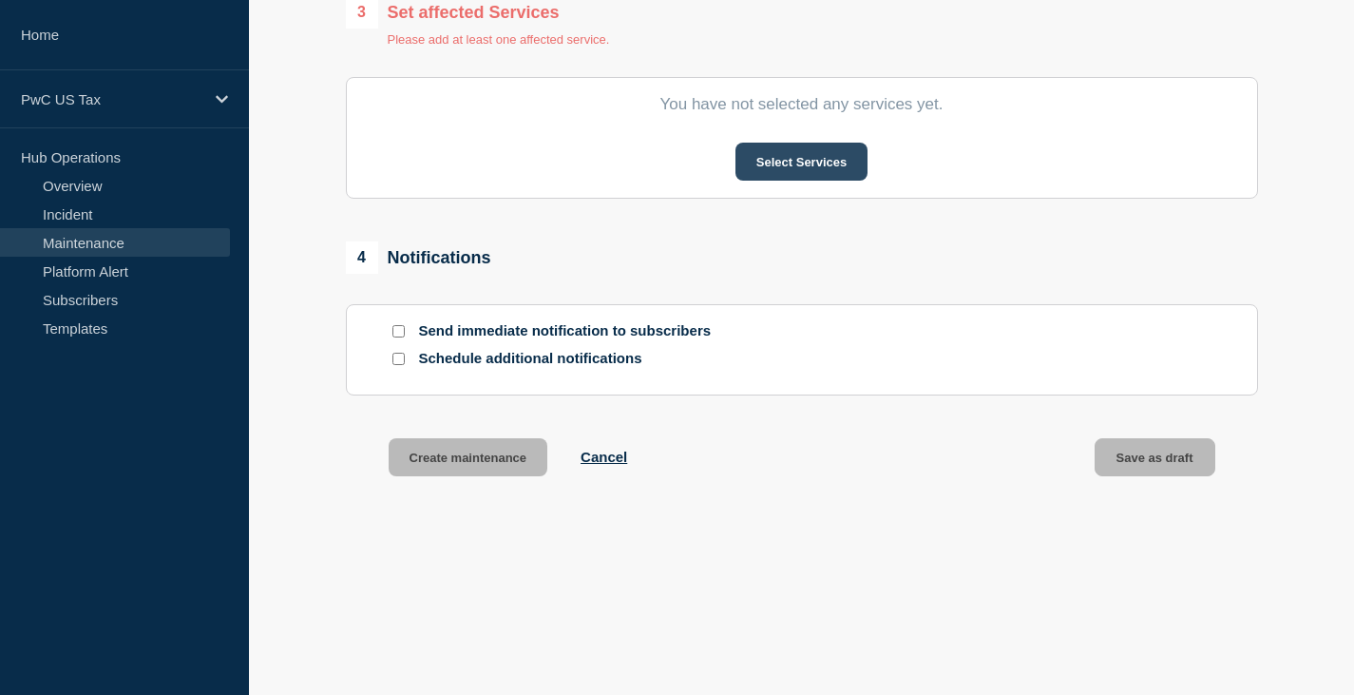
click at [799, 157] on button "Select Services" at bounding box center [801, 162] width 132 height 38
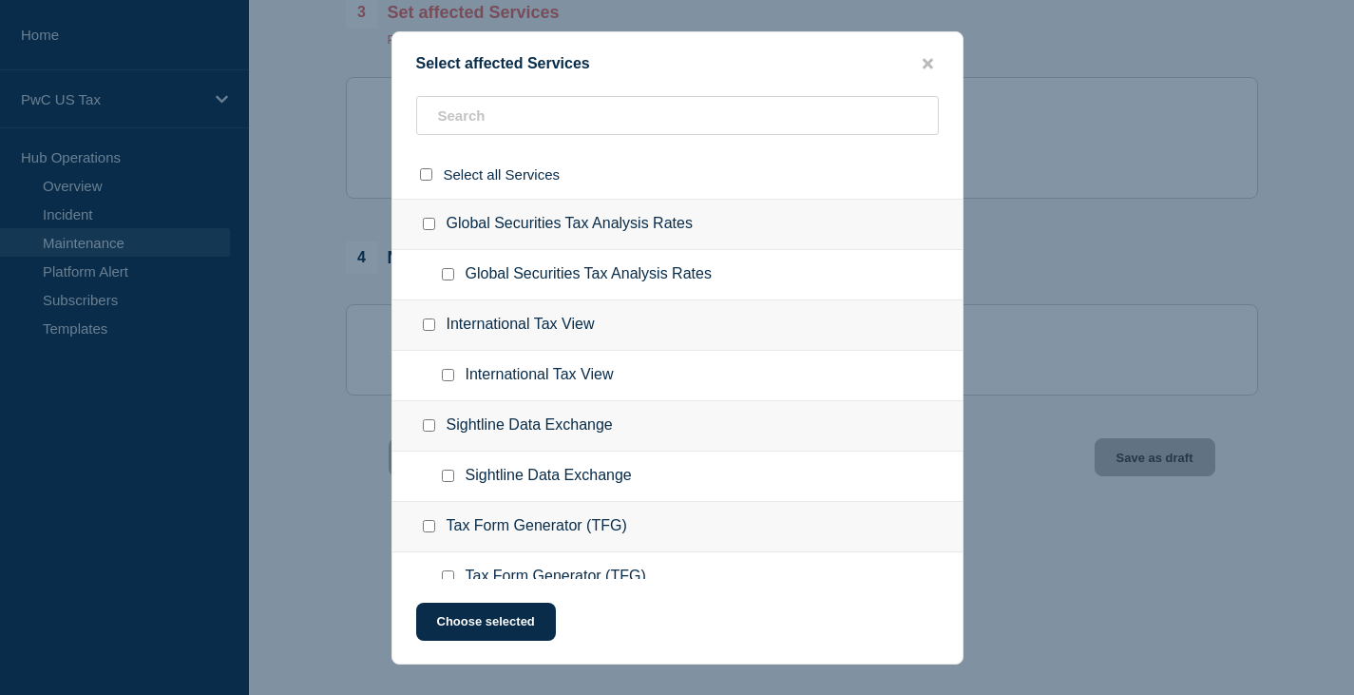
click at [448, 376] on input "International Tax View checkbox" at bounding box center [448, 375] width 12 height 12
checkbox input "true"
drag, startPoint x: 484, startPoint y: 634, endPoint x: 482, endPoint y: 585, distance: 48.5
click at [486, 625] on button "Choose selected" at bounding box center [486, 621] width 140 height 38
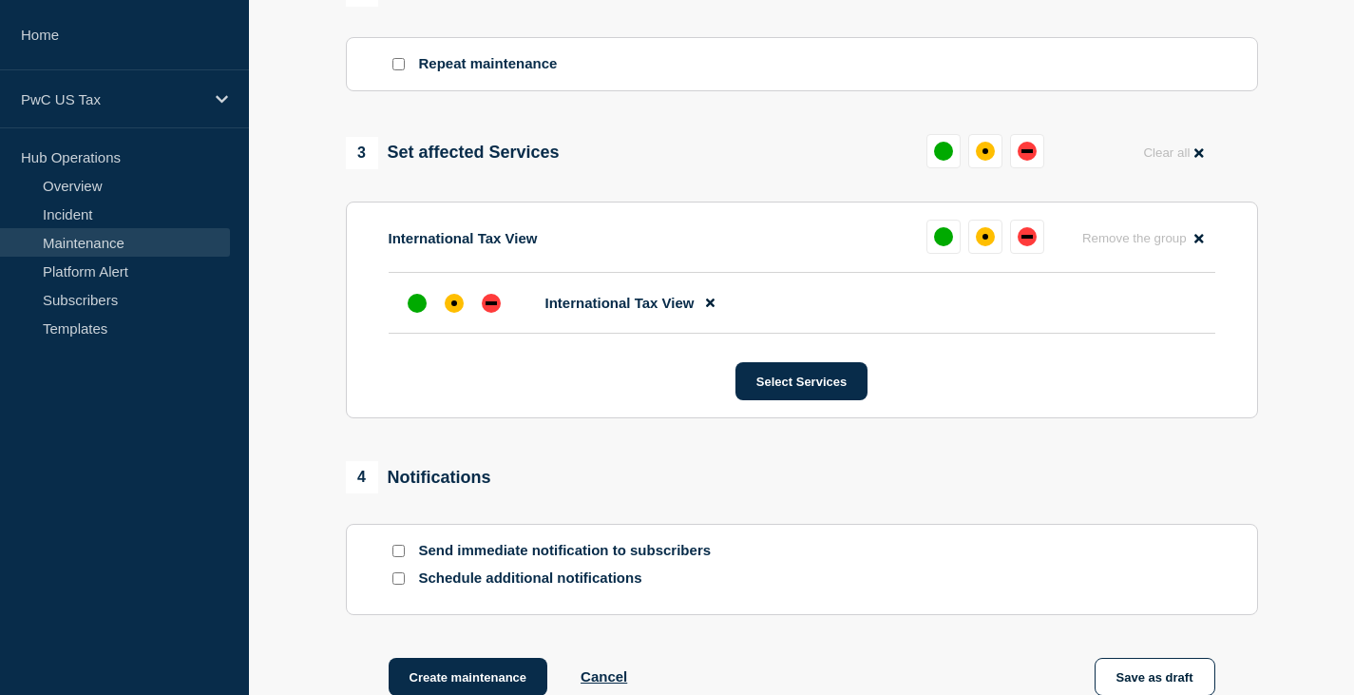
scroll to position [792, 0]
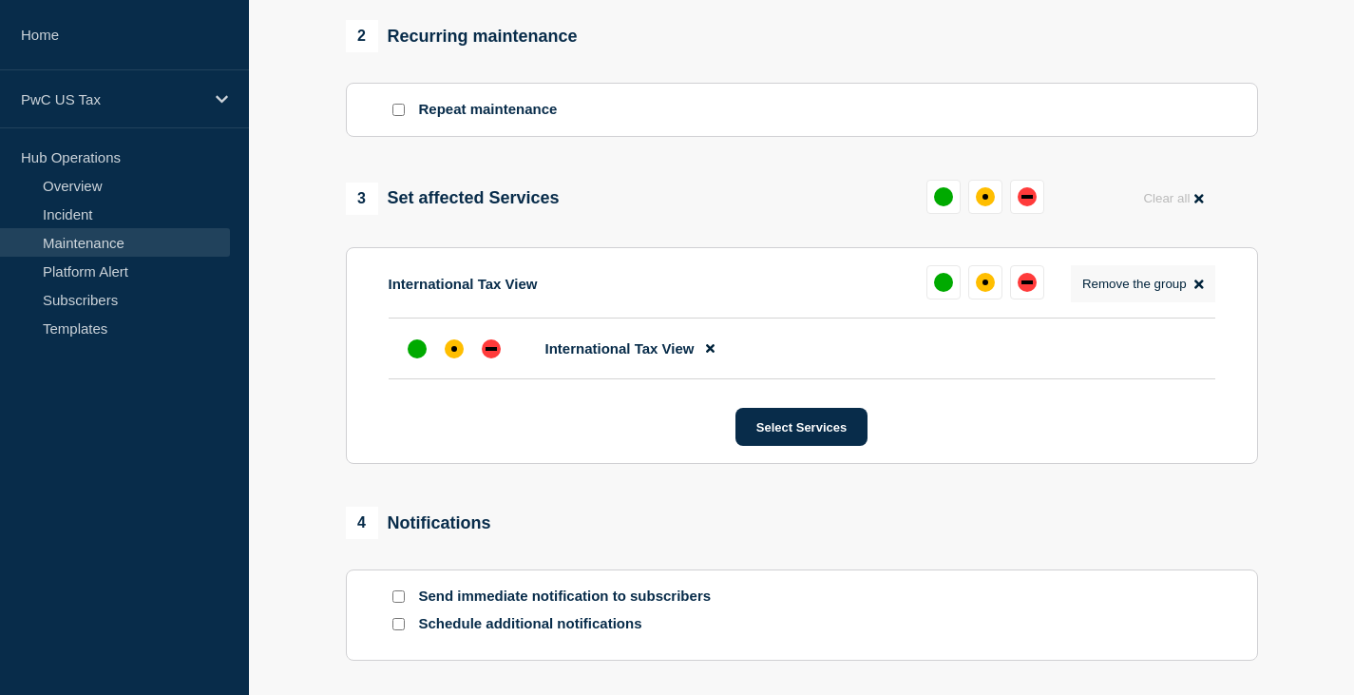
click at [1196, 287] on icon at bounding box center [1198, 284] width 9 height 9
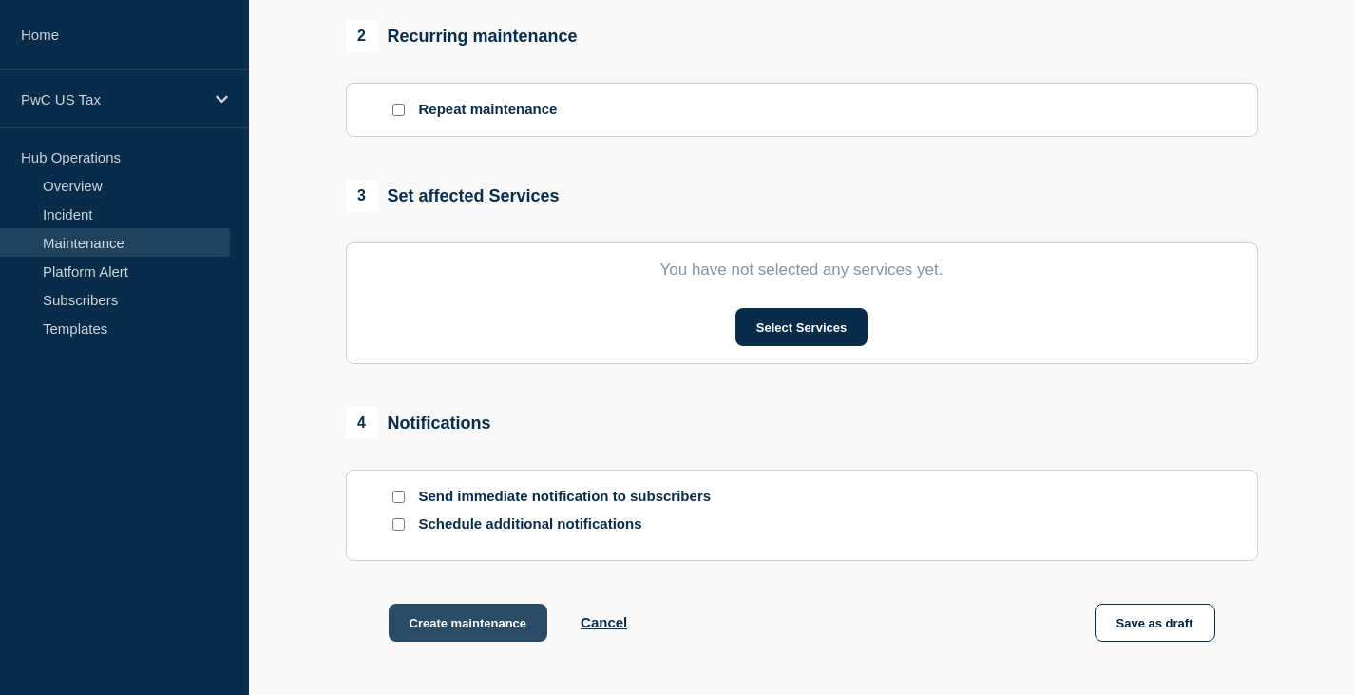
click at [467, 625] on button "Create maintenance" at bounding box center [469, 622] width 160 height 38
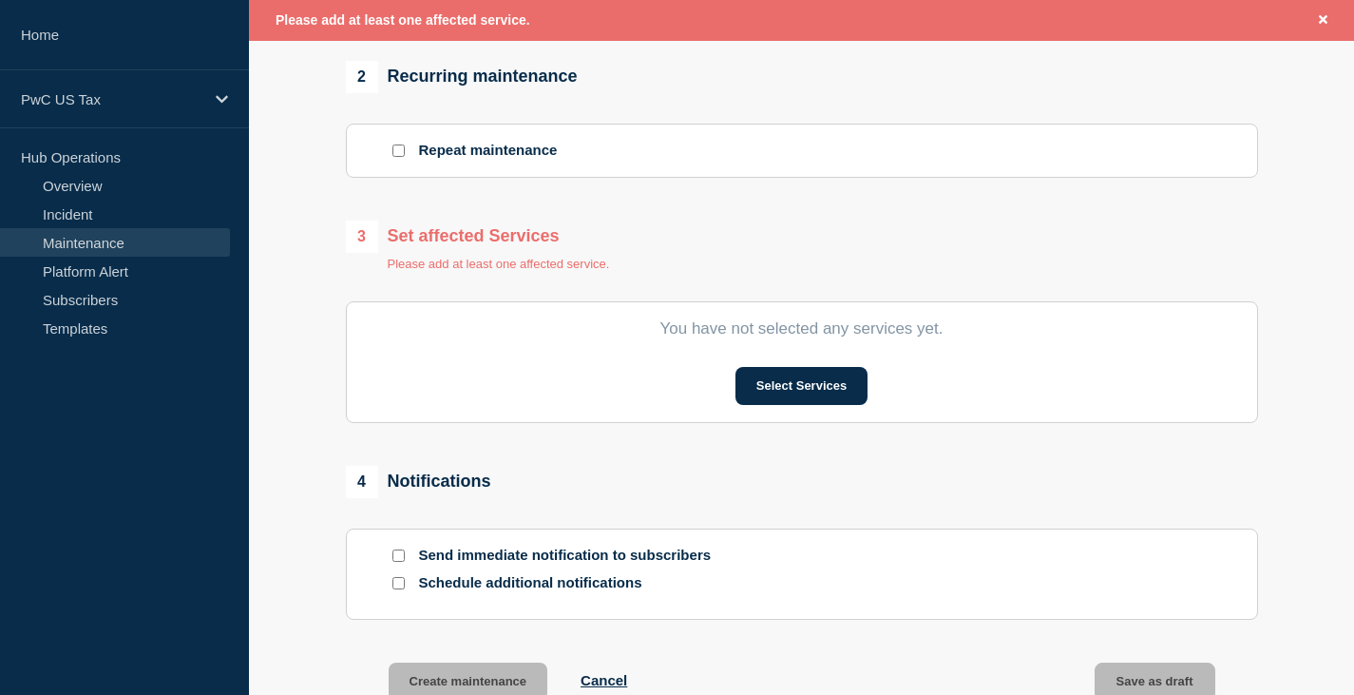
scroll to position [833, 0]
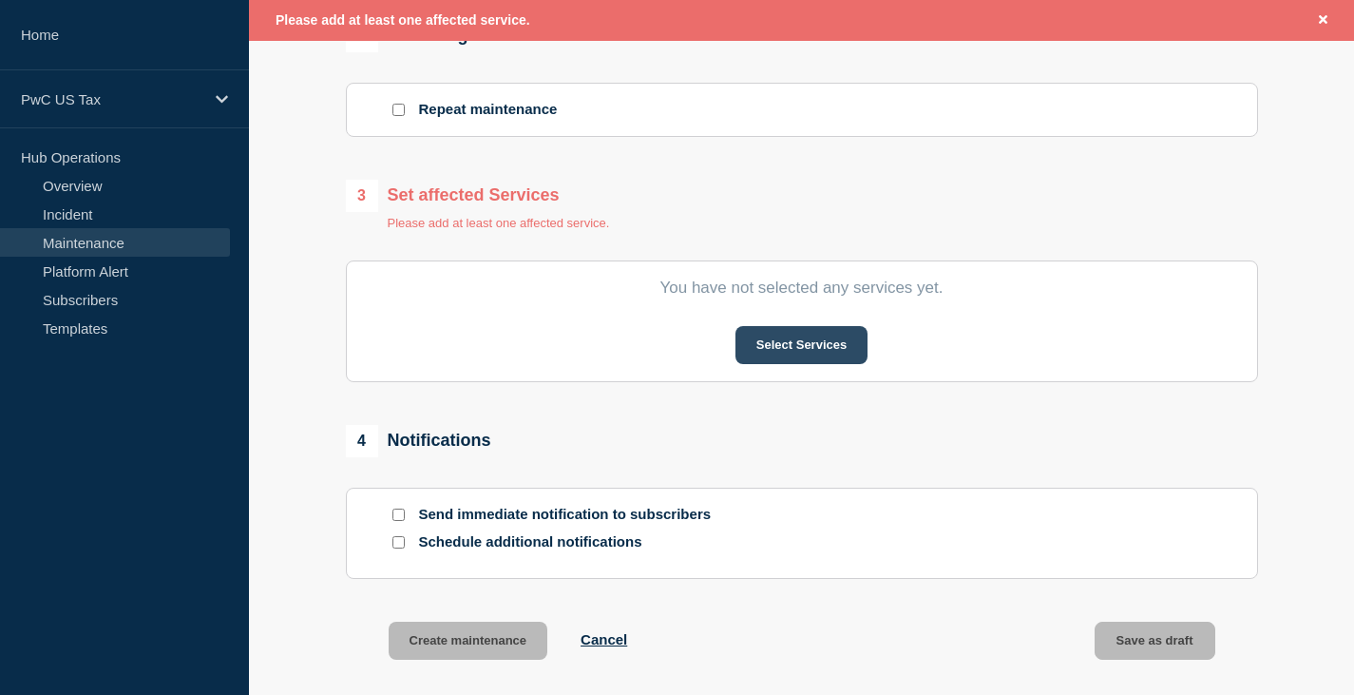
click at [799, 353] on button "Select Services" at bounding box center [801, 345] width 132 height 38
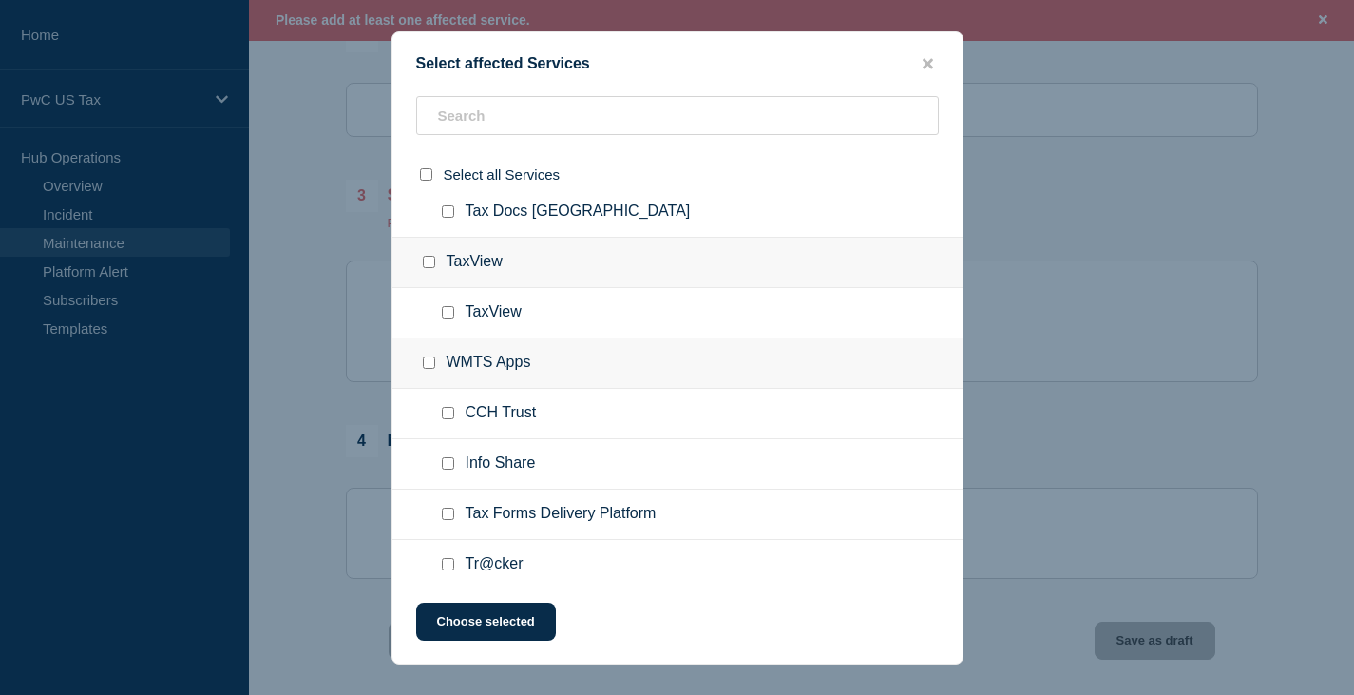
scroll to position [4181, 0]
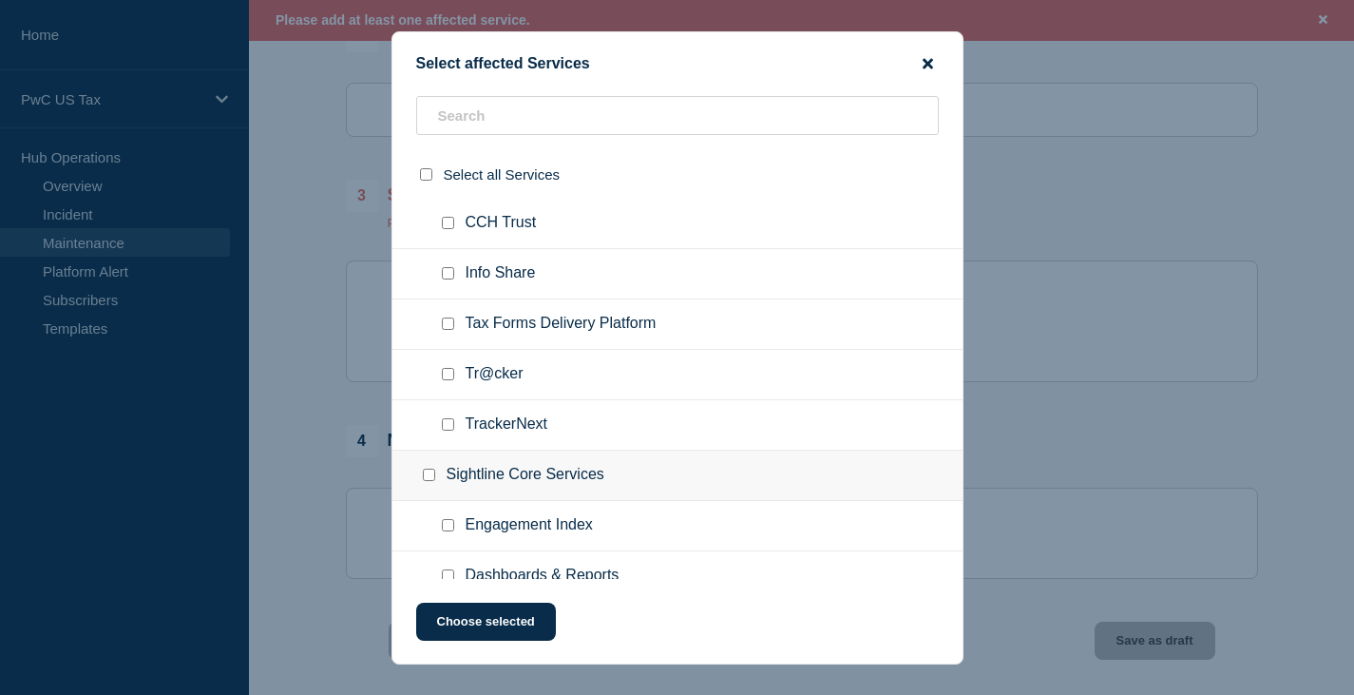
click at [929, 58] on icon "close button" at bounding box center [928, 63] width 10 height 15
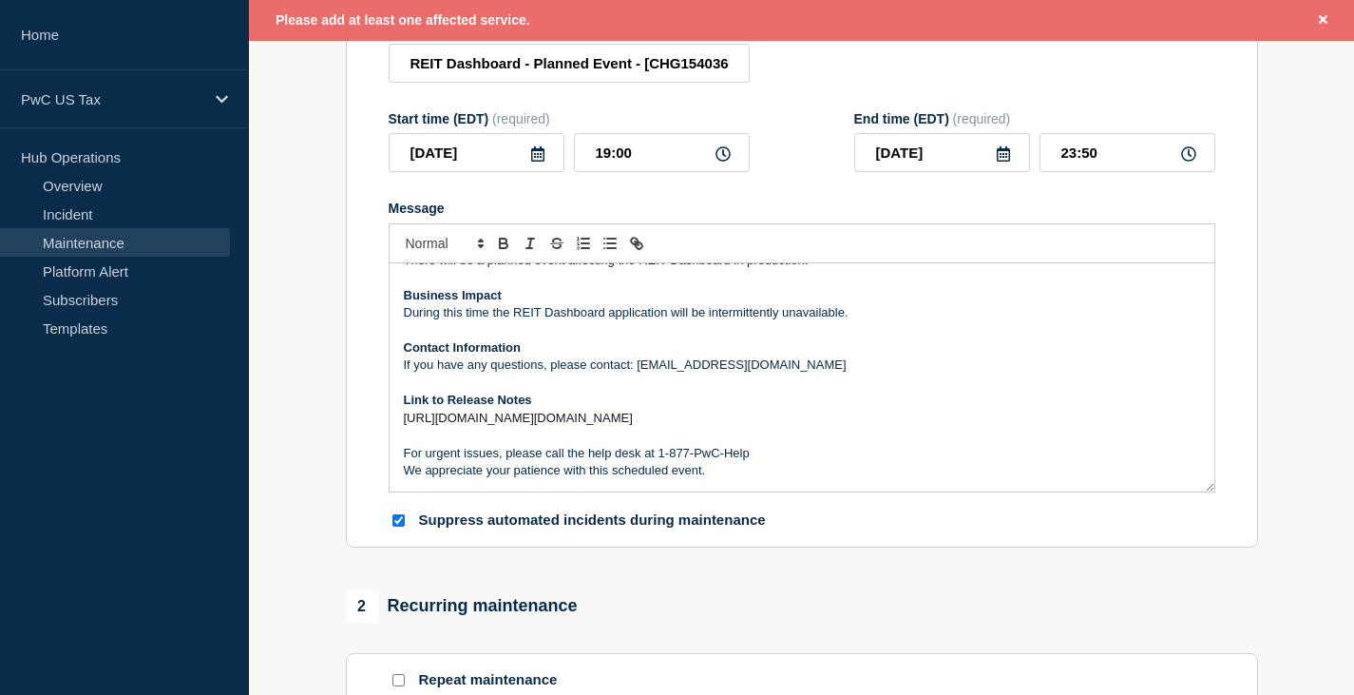
scroll to position [73, 0]
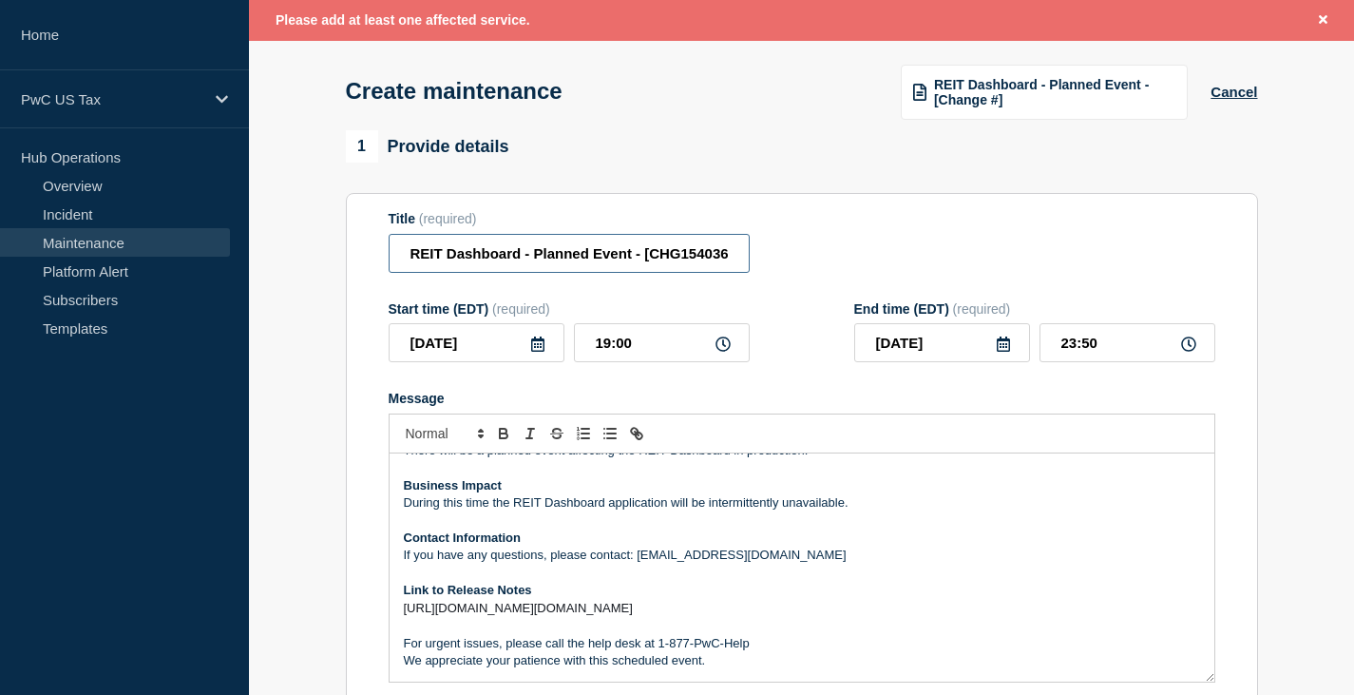
click at [690, 257] on input "REIT Dashboard - Planned Event - [CHG1540364]" at bounding box center [569, 253] width 361 height 39
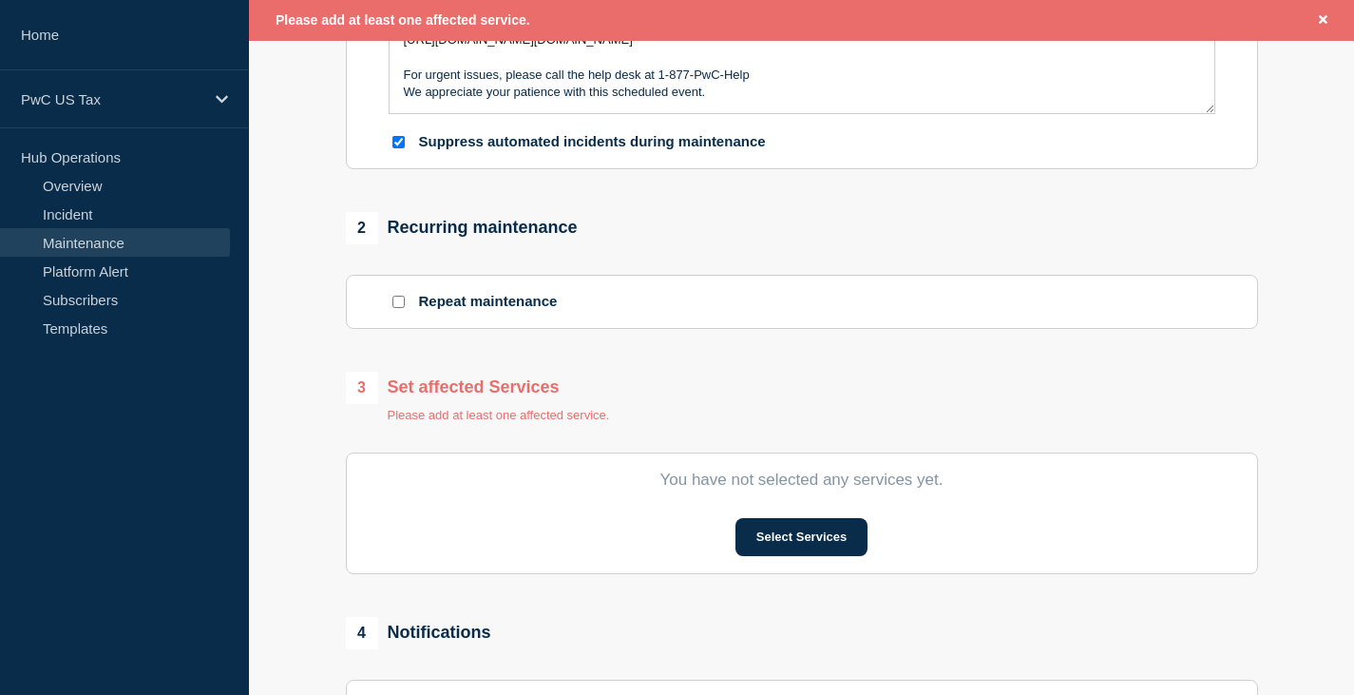
scroll to position [1021, 0]
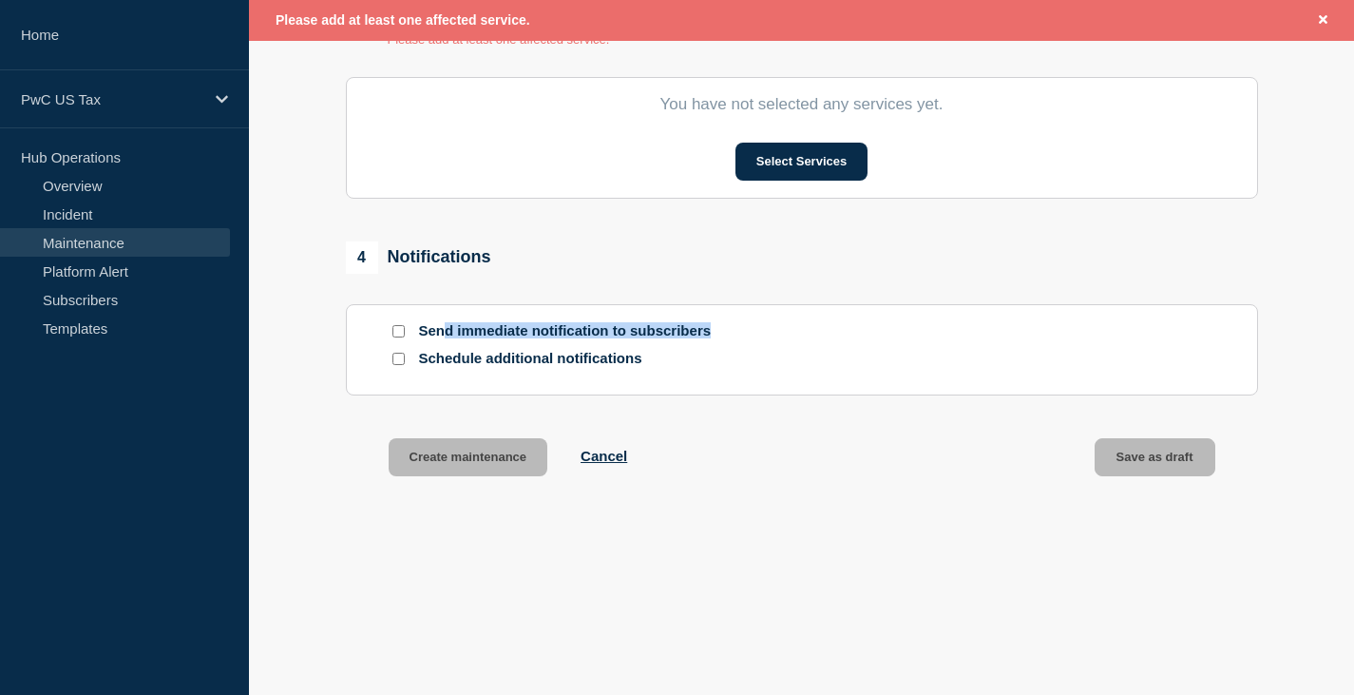
drag, startPoint x: 461, startPoint y: 332, endPoint x: 707, endPoint y: 325, distance: 246.2
click at [710, 325] on p "Send immediate notification to subscribers" at bounding box center [571, 331] width 304 height 18
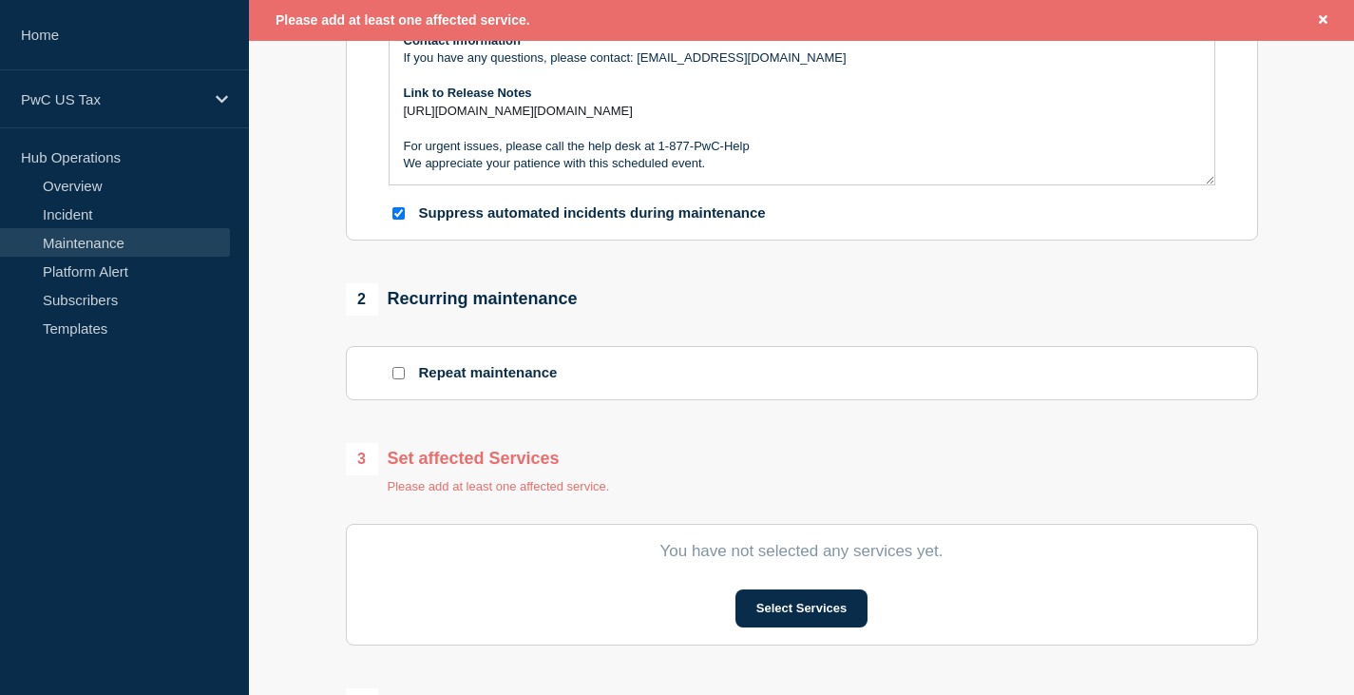
scroll to position [760, 0]
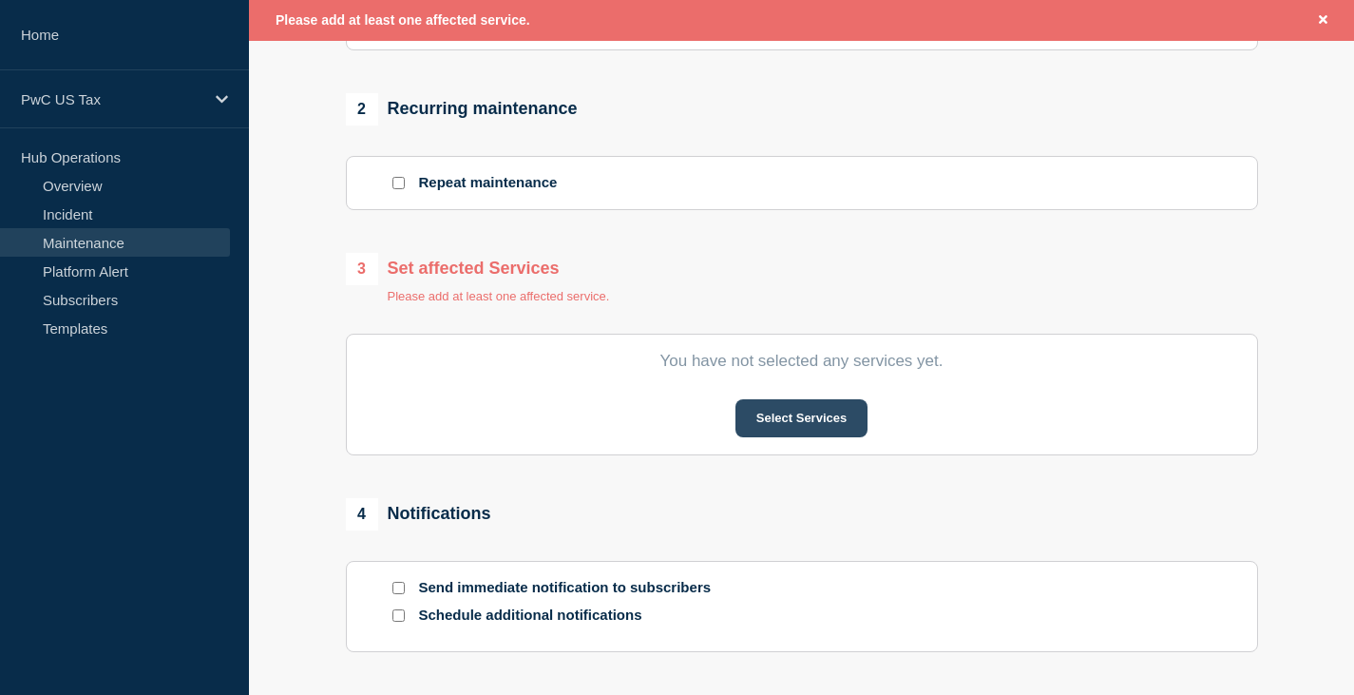
click at [798, 420] on button "Select Services" at bounding box center [801, 418] width 132 height 38
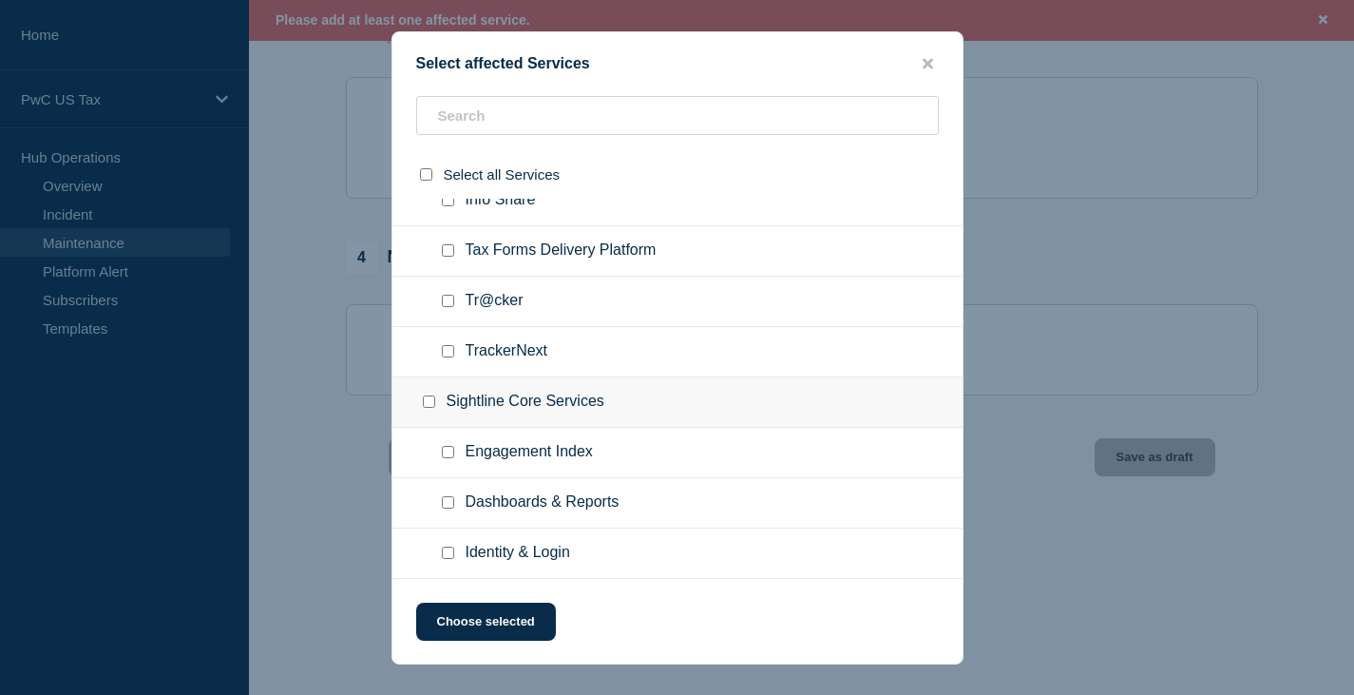
scroll to position [4064, 0]
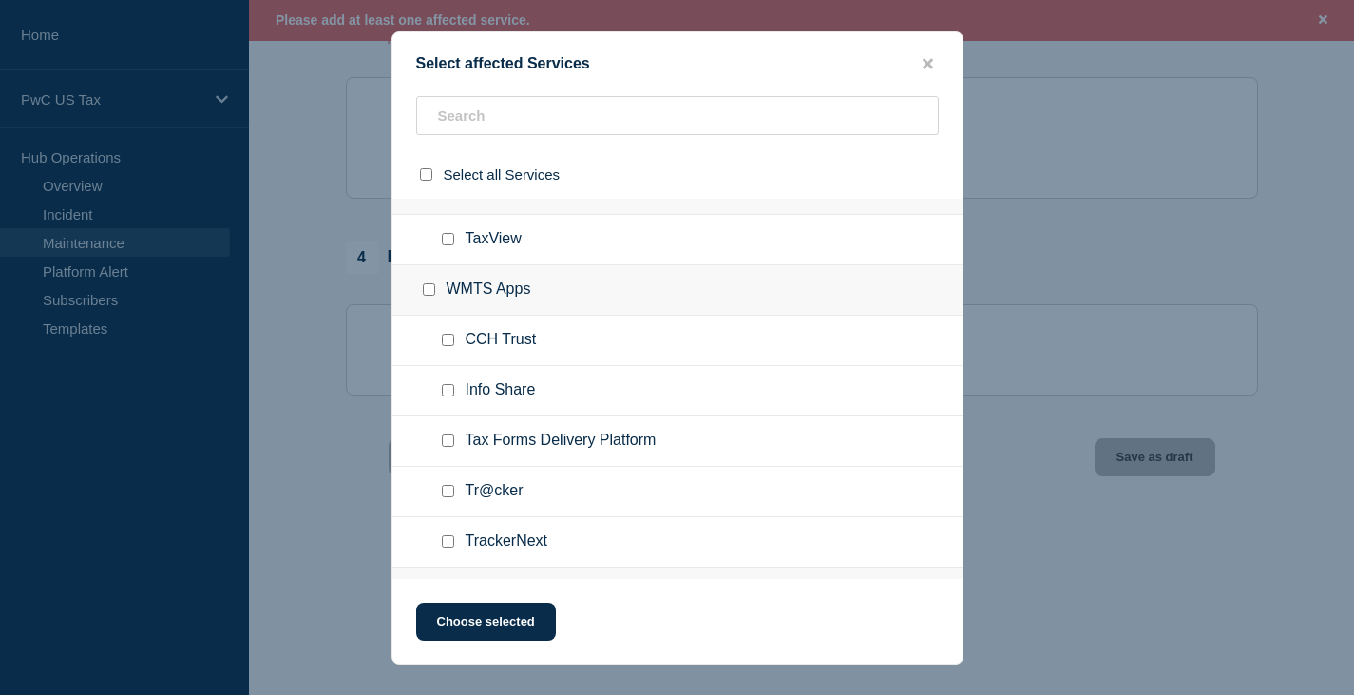
click at [448, 337] on input "CCH Trust checkbox" at bounding box center [448, 340] width 12 height 12
checkbox input "true"
click at [471, 626] on button "Choose selected" at bounding box center [486, 621] width 140 height 38
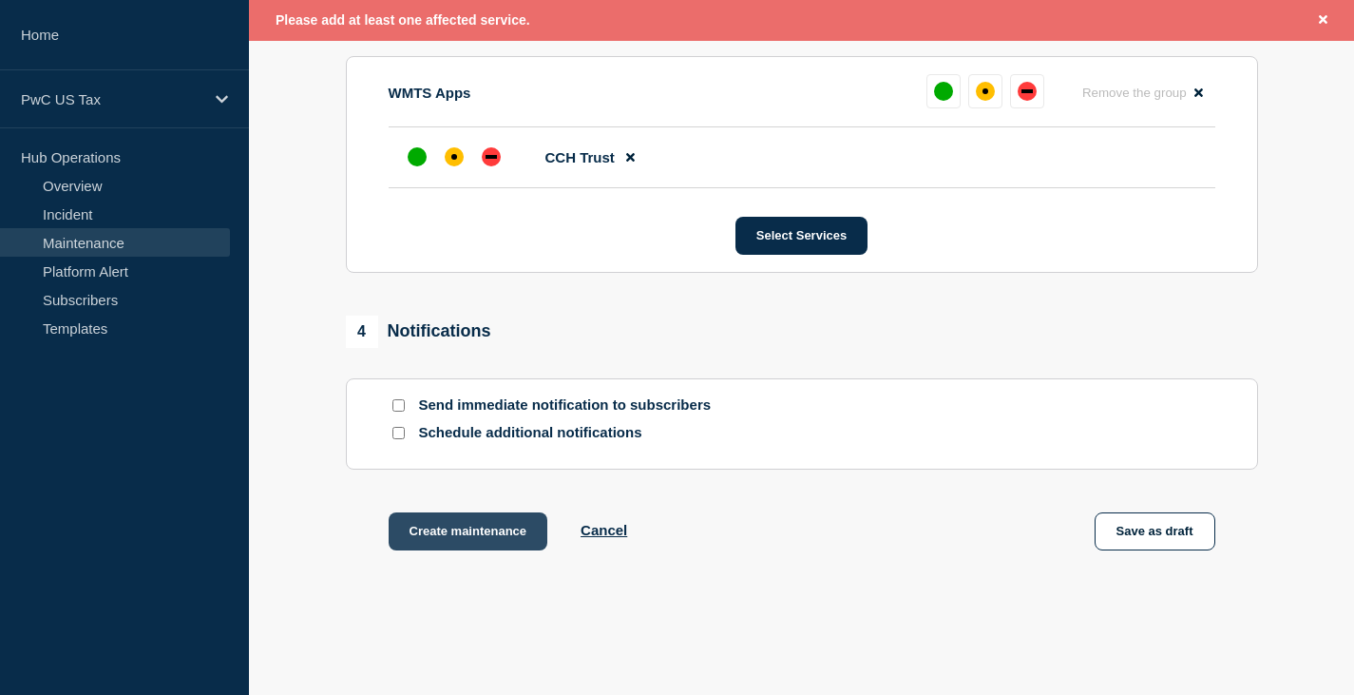
click at [468, 542] on button "Create maintenance" at bounding box center [469, 531] width 160 height 38
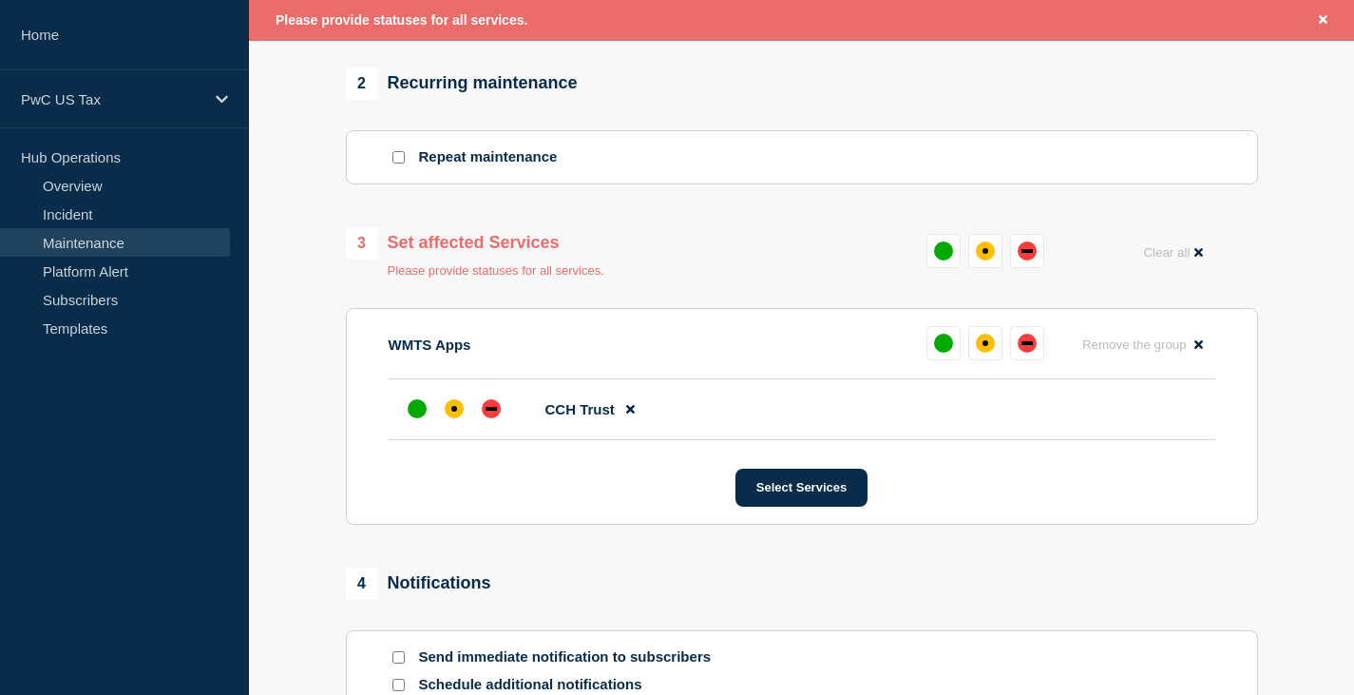
scroll to position [831, 0]
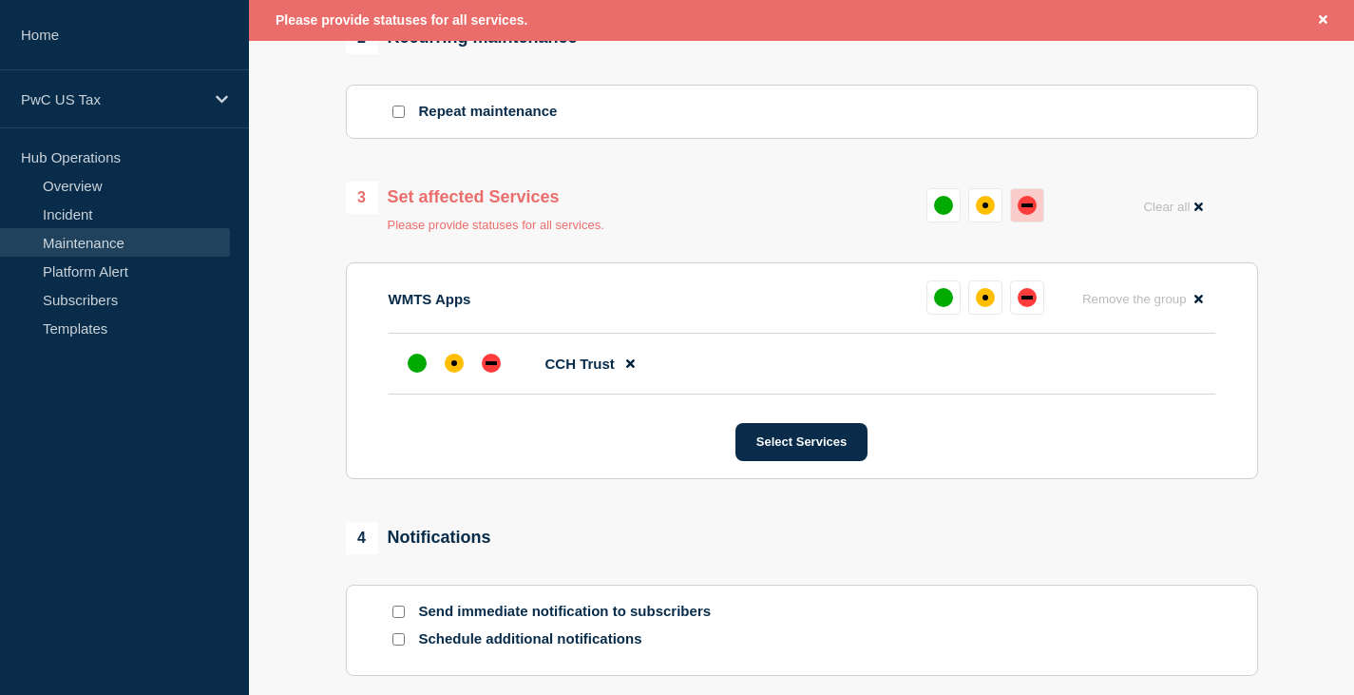
click at [1025, 204] on div "down" at bounding box center [1027, 205] width 19 height 19
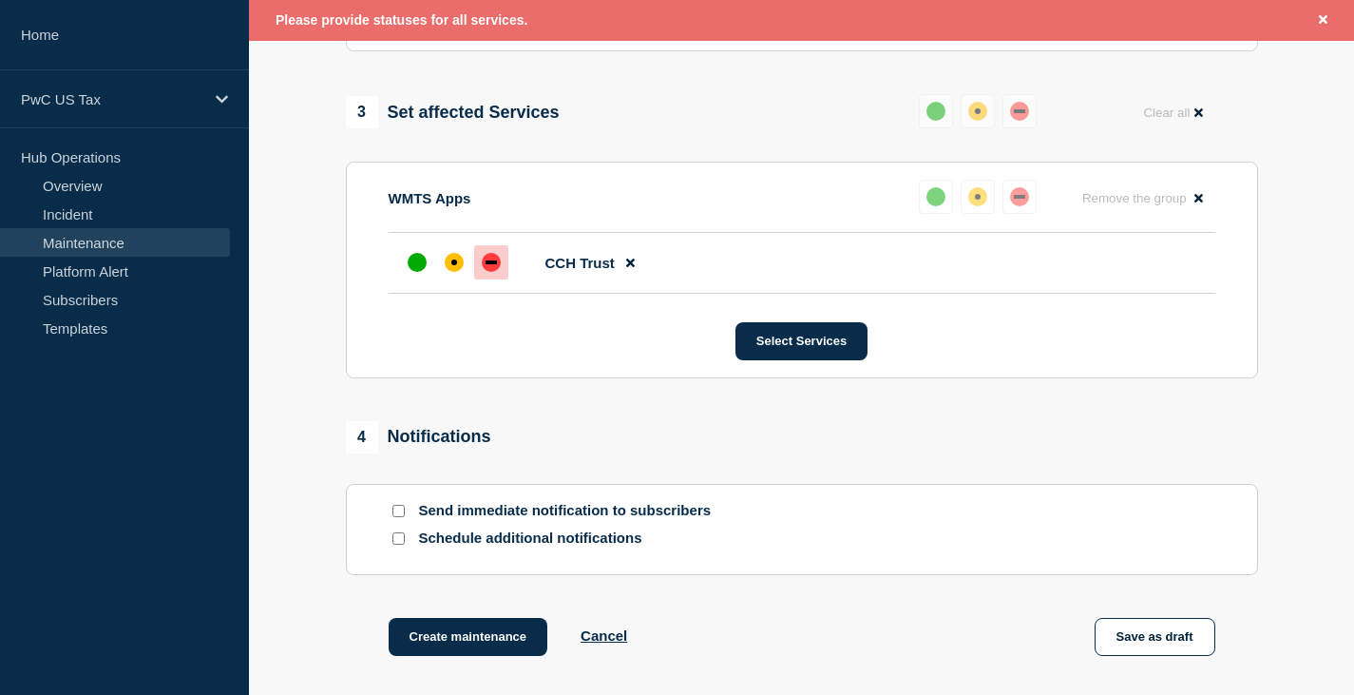
scroll to position [1021, 0]
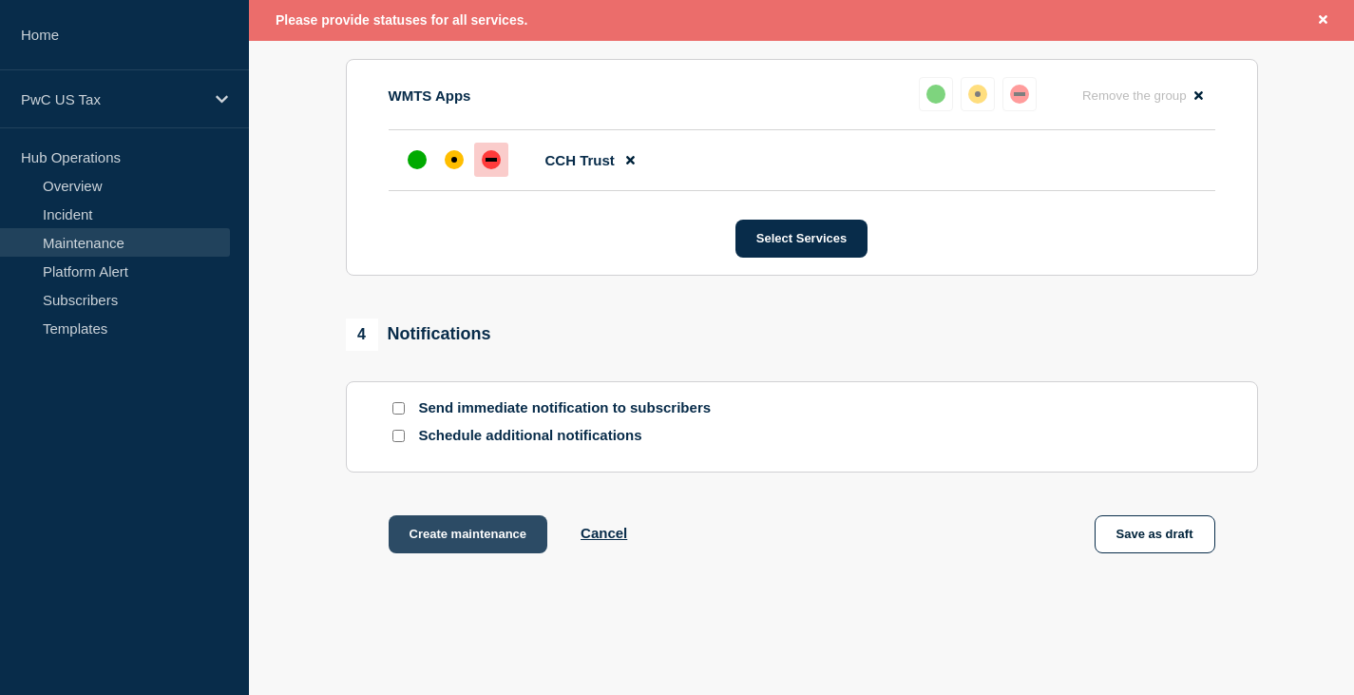
click at [463, 539] on button "Create maintenance" at bounding box center [469, 534] width 160 height 38
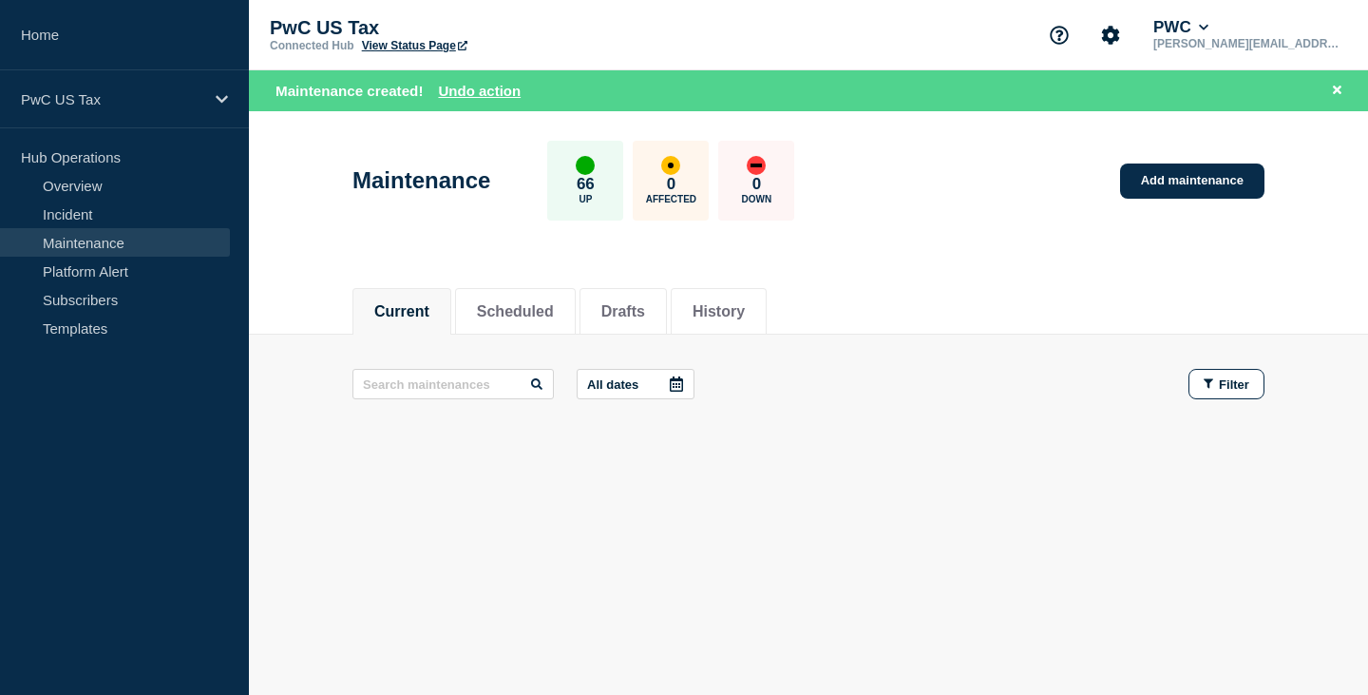
click at [80, 237] on link "Maintenance" at bounding box center [115, 242] width 230 height 29
click at [85, 238] on link "Maintenance" at bounding box center [115, 242] width 230 height 29
click at [74, 268] on link "Platform Alert" at bounding box center [115, 271] width 230 height 29
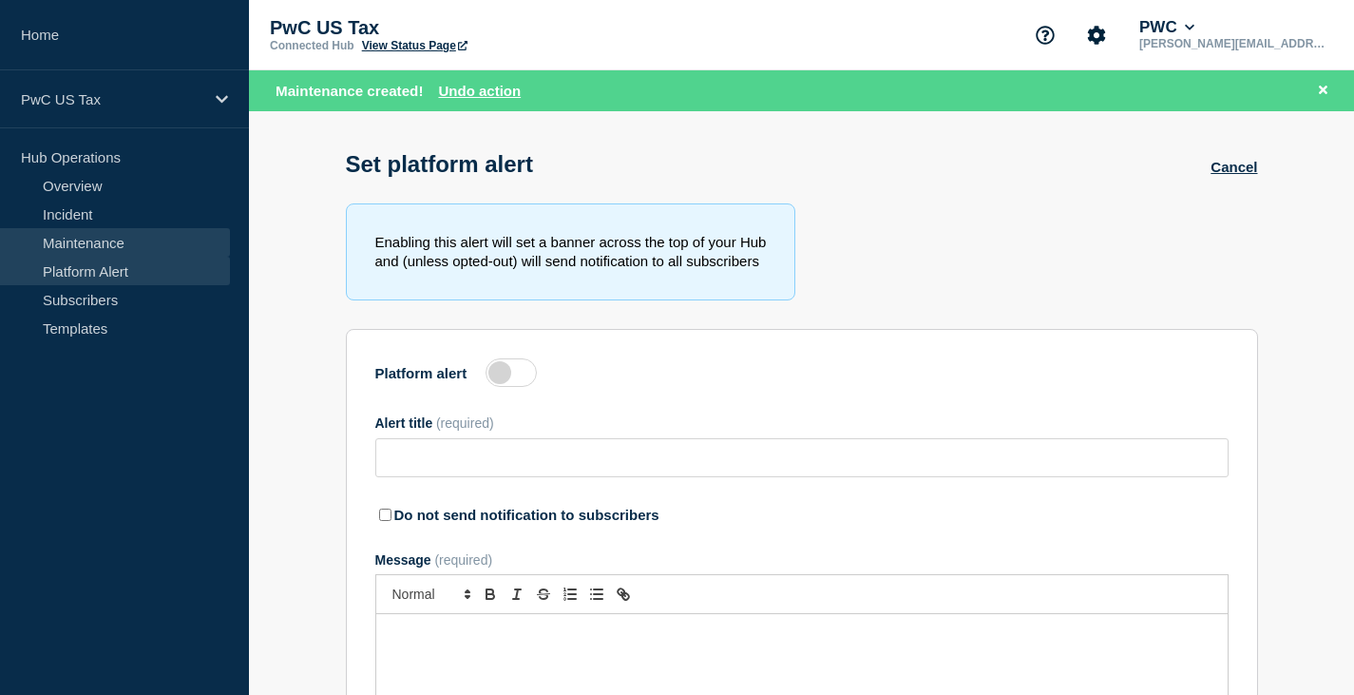
click at [76, 243] on link "Maintenance" at bounding box center [115, 242] width 230 height 29
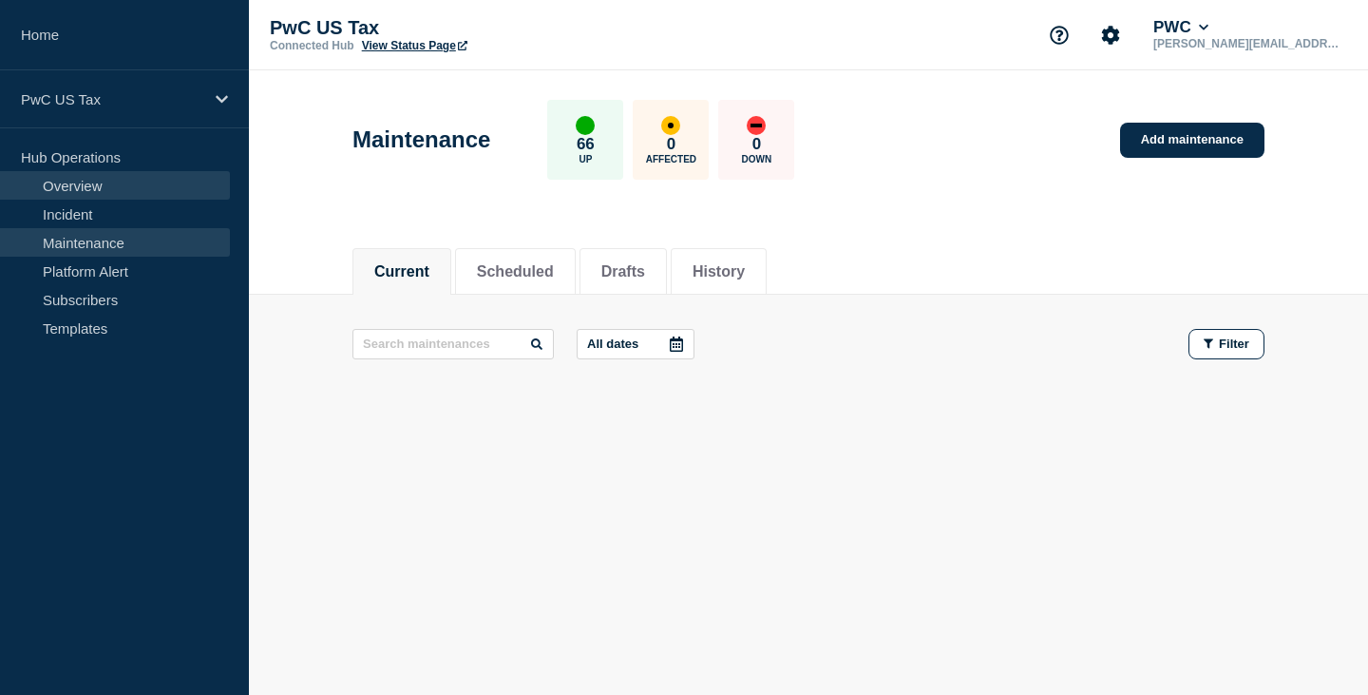
click at [68, 185] on link "Overview" at bounding box center [115, 185] width 230 height 29
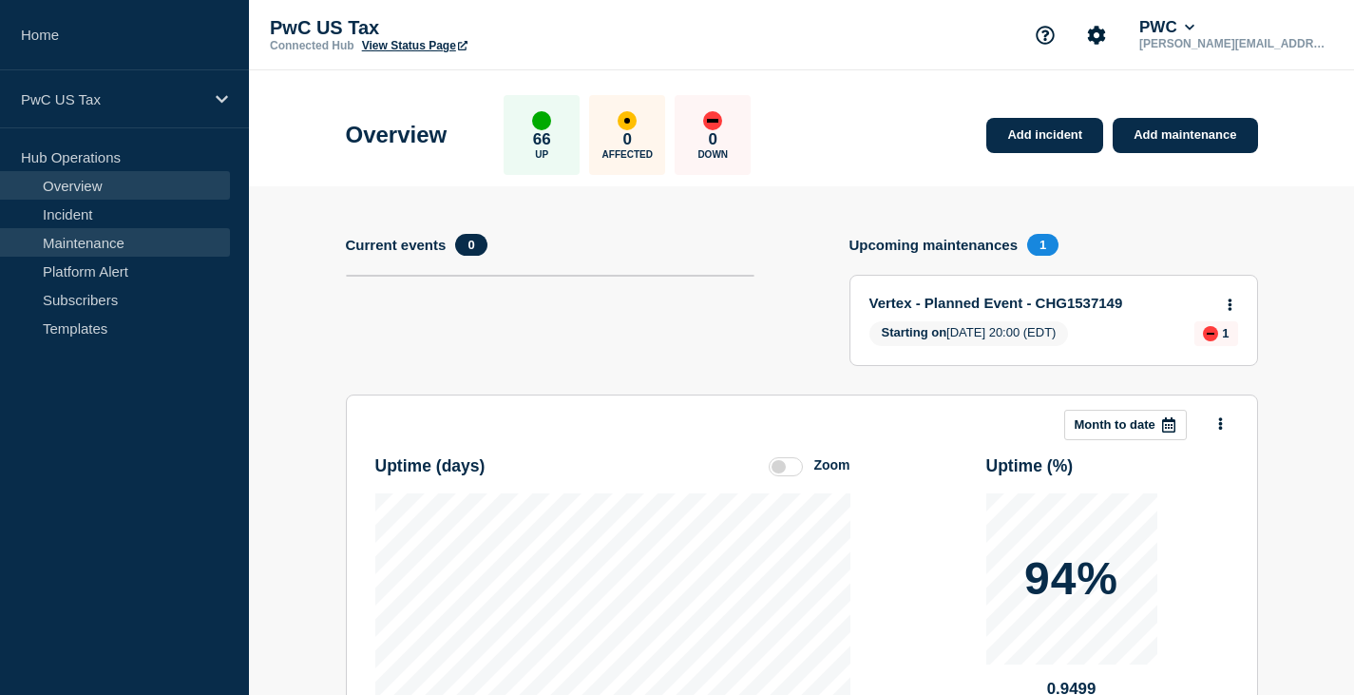
click at [77, 242] on link "Maintenance" at bounding box center [115, 242] width 230 height 29
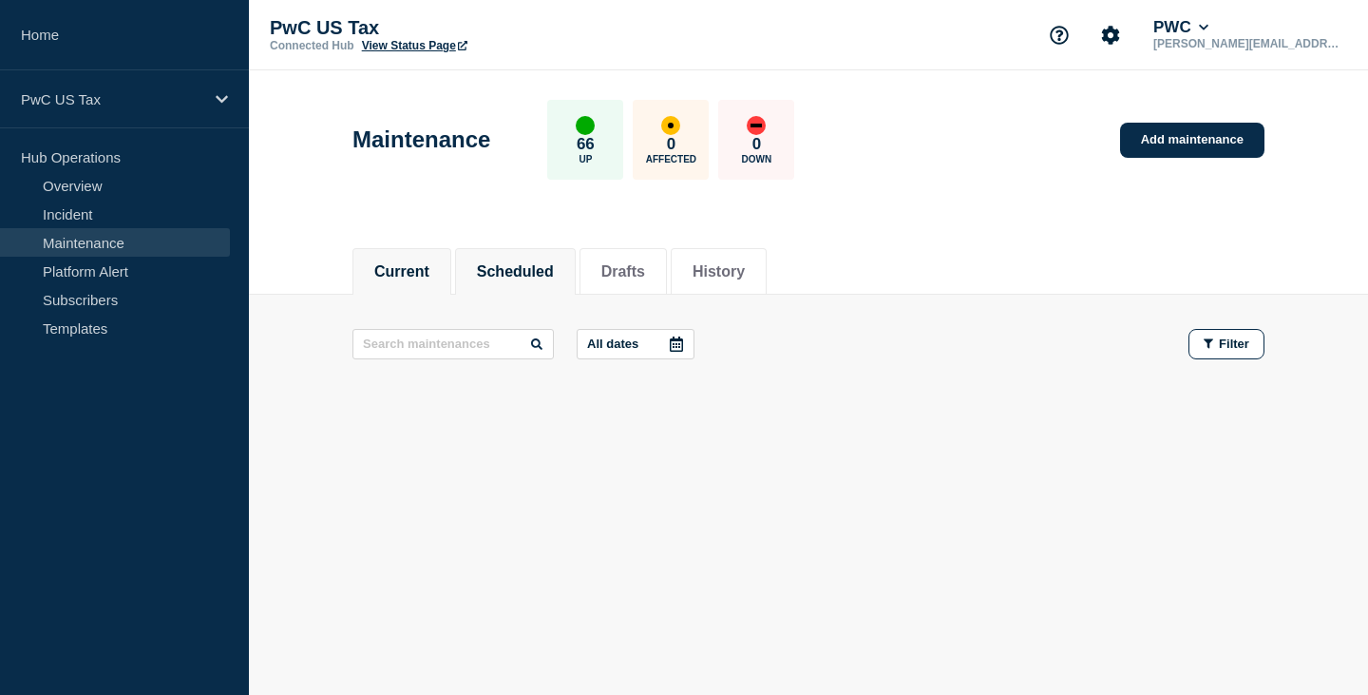
click at [535, 267] on button "Scheduled" at bounding box center [515, 271] width 77 height 17
